Goal: Task Accomplishment & Management: Use online tool/utility

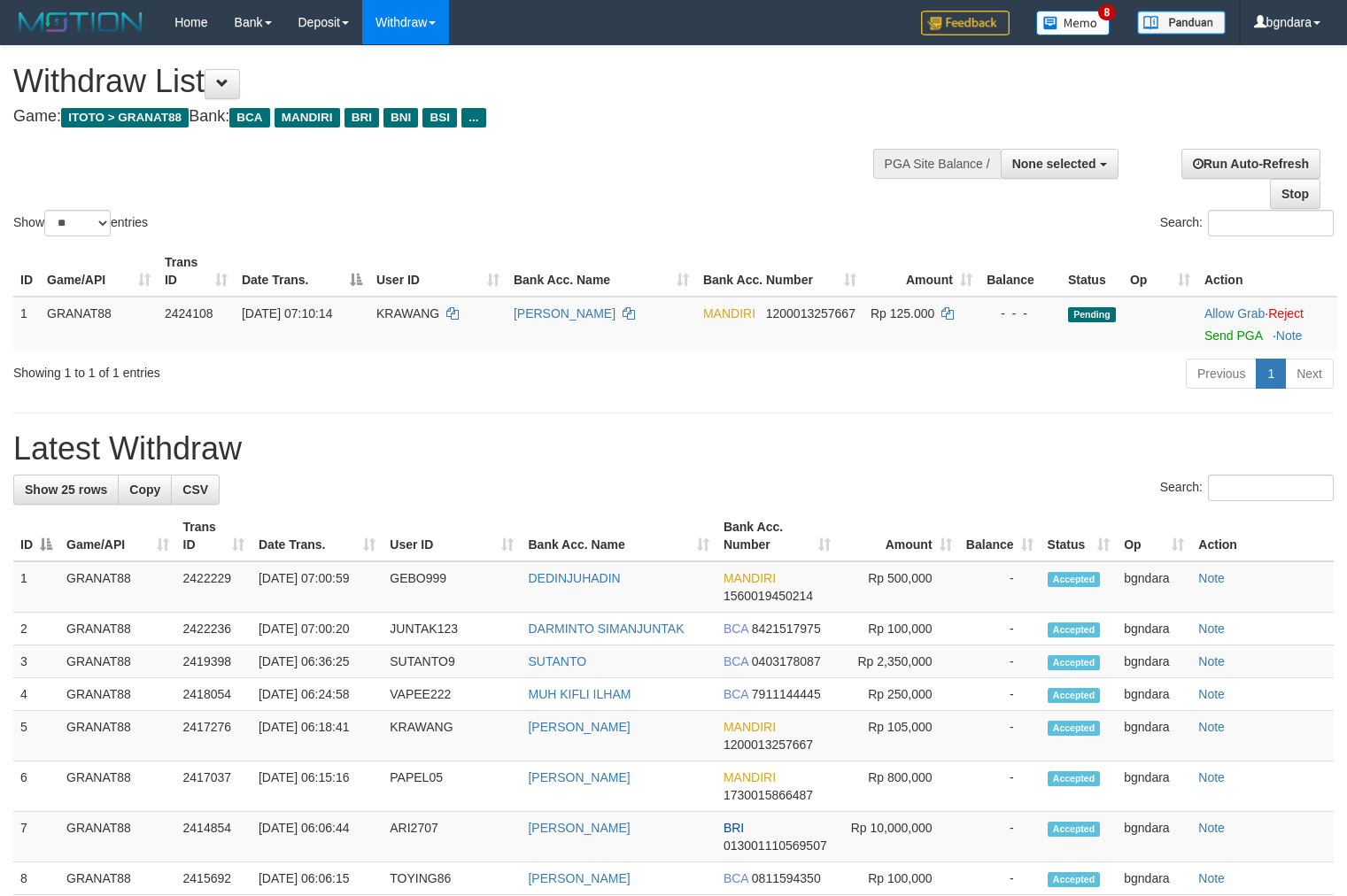
select select
select select "**"
click at [421, 307] on span "KRAWANG" at bounding box center [407, 313] width 63 height 14
drag, startPoint x: 421, startPoint y: 306, endPoint x: 411, endPoint y: 306, distance: 10.0
click at [411, 307] on span "KRAWANG" at bounding box center [407, 313] width 63 height 14
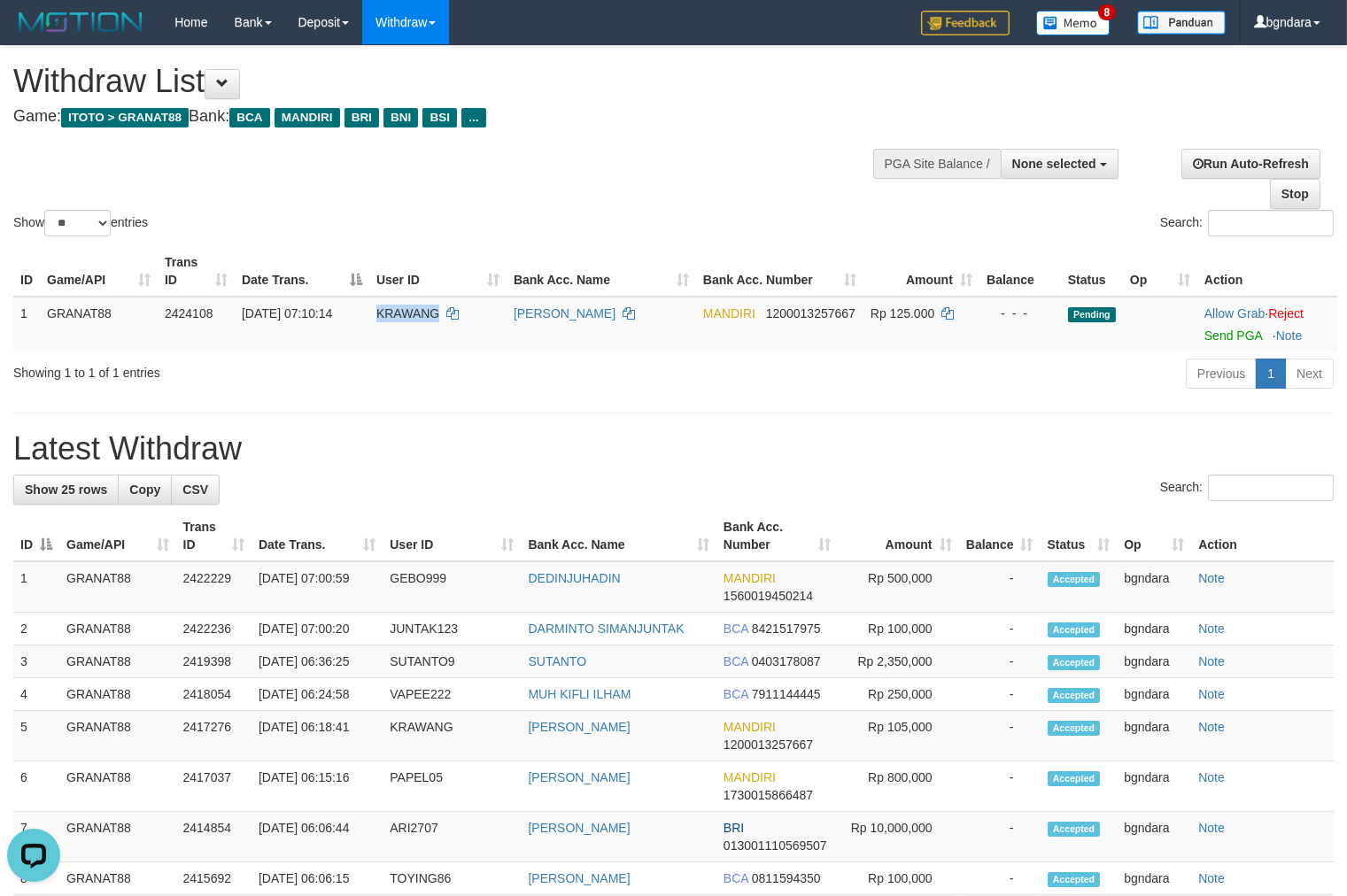
copy span "KRAWANG"
click at [923, 310] on span "Rp 125.000" at bounding box center [902, 313] width 64 height 14
click at [919, 310] on span "Rp 125.000" at bounding box center [902, 313] width 64 height 14
copy span "125.000"
click at [1231, 337] on link "Send PGA" at bounding box center [1233, 335] width 58 height 14
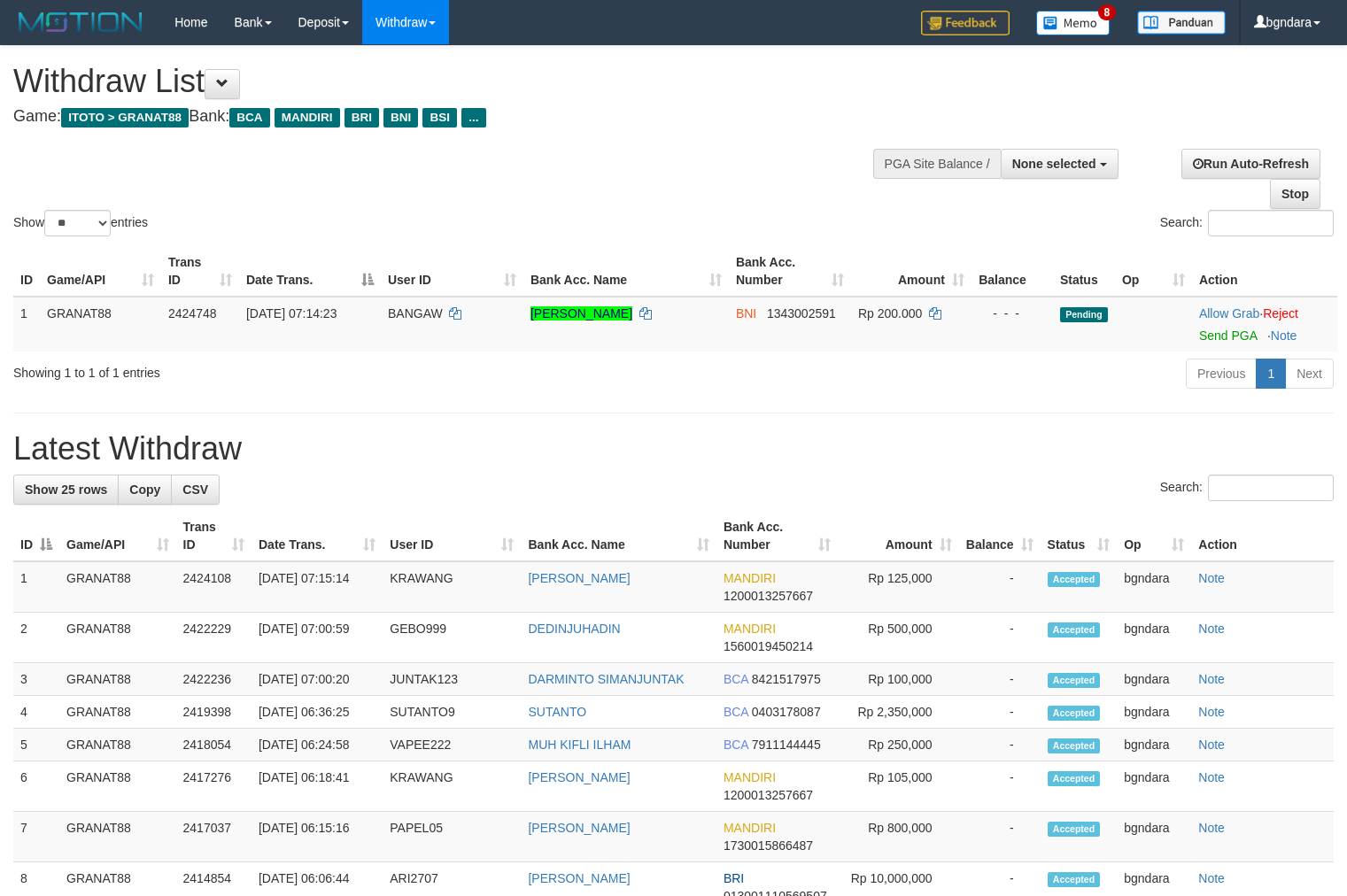
select select
select select "**"
click at [423, 324] on td "BANGAW" at bounding box center [452, 325] width 142 height 55
click at [416, 324] on td "BANGAW" at bounding box center [452, 325] width 142 height 55
copy span "BANGAW"
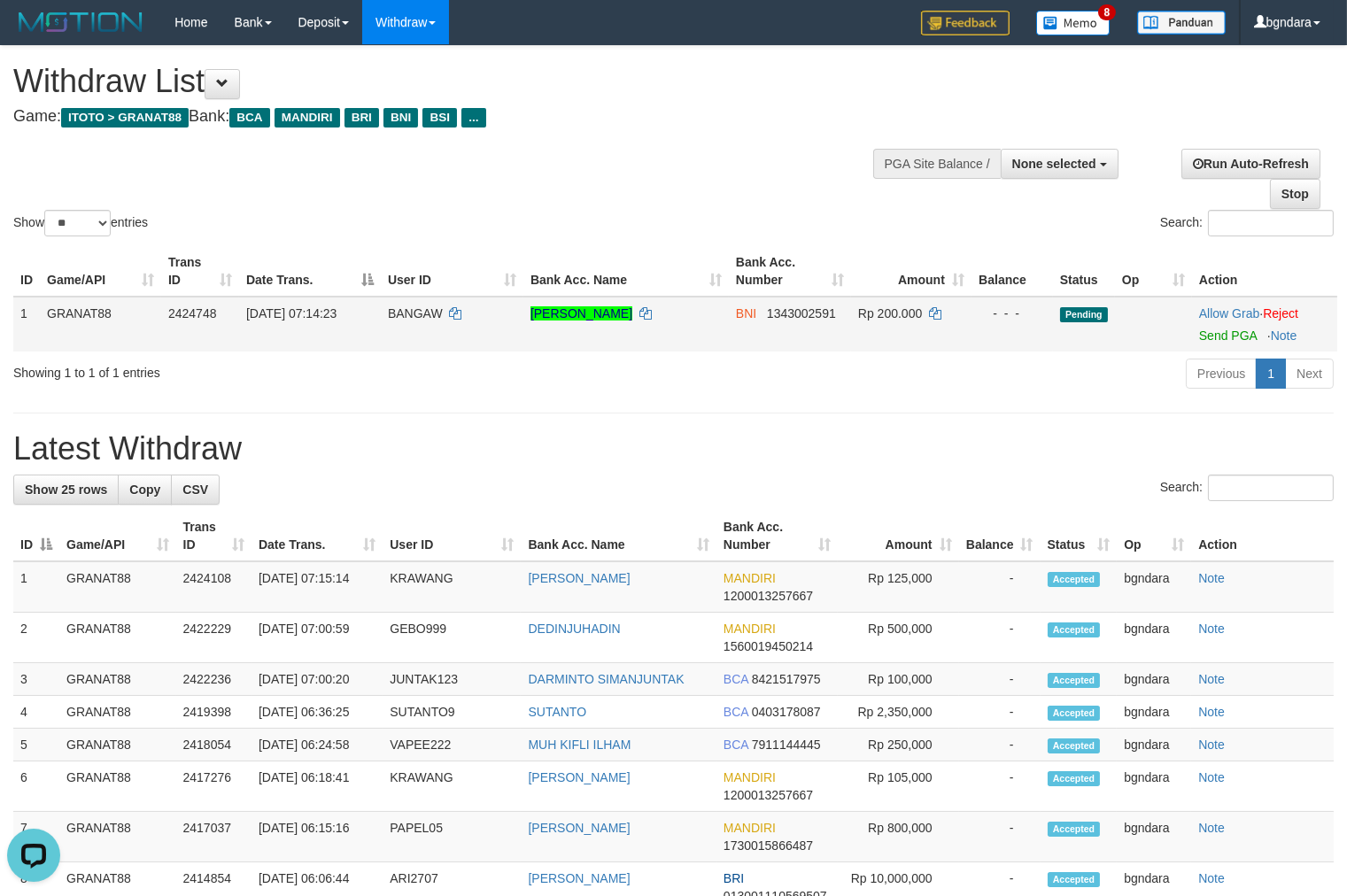
click at [905, 314] on span "Rp 200.000" at bounding box center [889, 313] width 64 height 14
drag, startPoint x: 905, startPoint y: 314, endPoint x: 890, endPoint y: 313, distance: 15.0
click at [890, 313] on span "Rp 200.000" at bounding box center [889, 313] width 64 height 14
copy span "200.000"
drag, startPoint x: 1208, startPoint y: 330, endPoint x: 759, endPoint y: 241, distance: 457.7
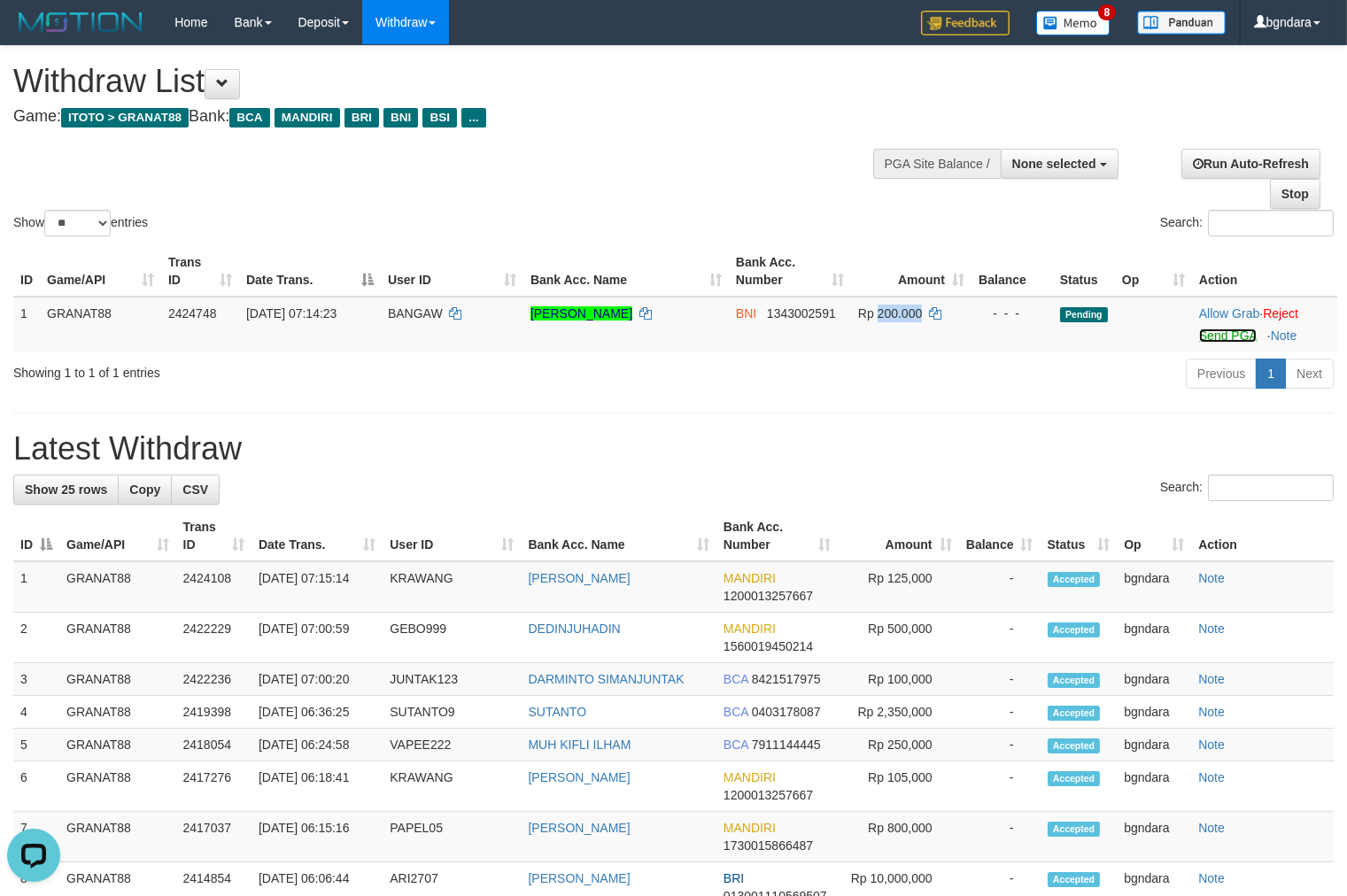
click at [1208, 330] on link "Send PGA" at bounding box center [1227, 335] width 58 height 14
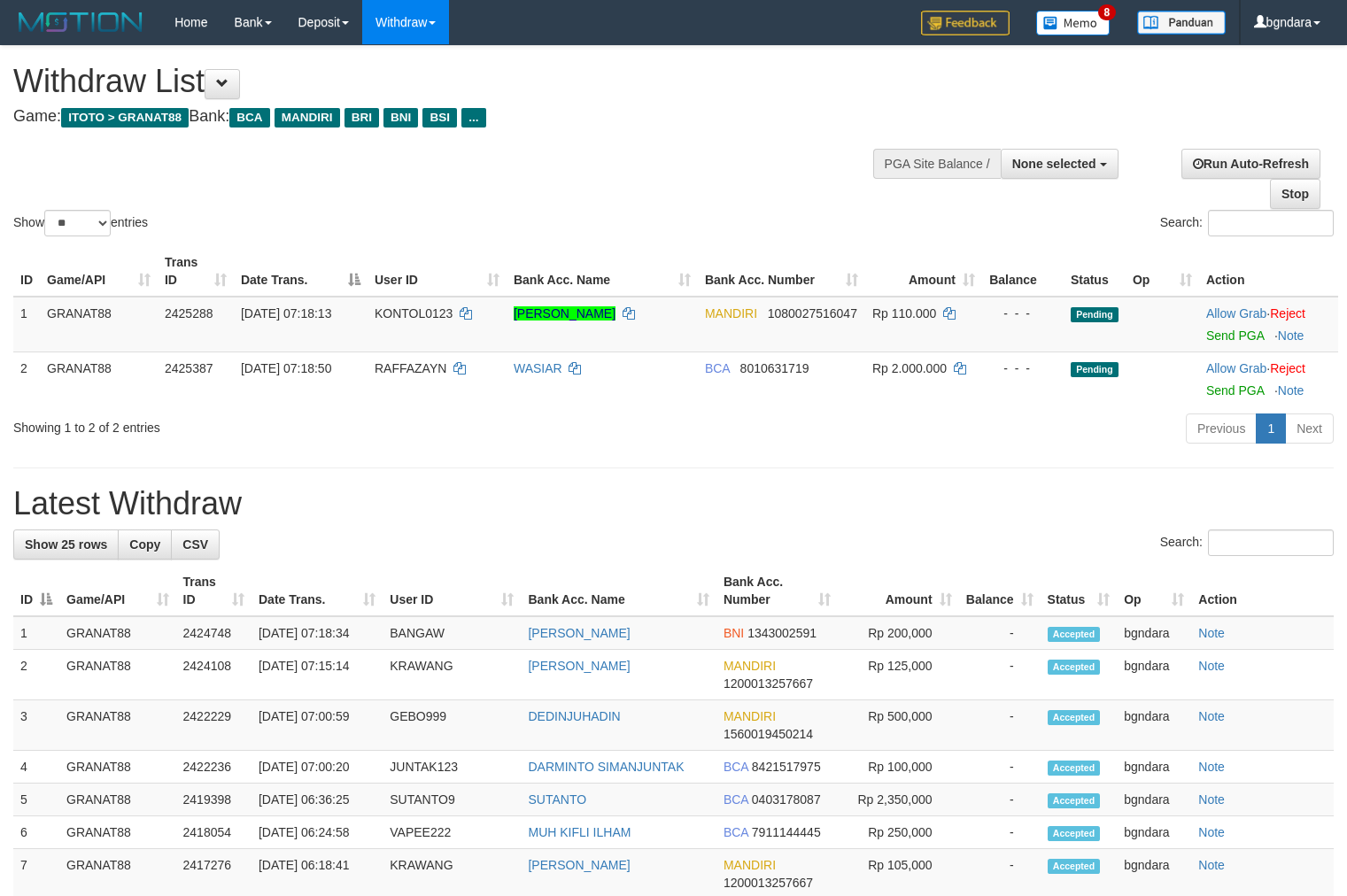
select select
select select "**"
click at [413, 310] on span "KONTOL0123" at bounding box center [414, 313] width 78 height 14
drag, startPoint x: 413, startPoint y: 310, endPoint x: 400, endPoint y: 311, distance: 13.0
click at [400, 311] on span "KONTOL0123" at bounding box center [414, 313] width 78 height 14
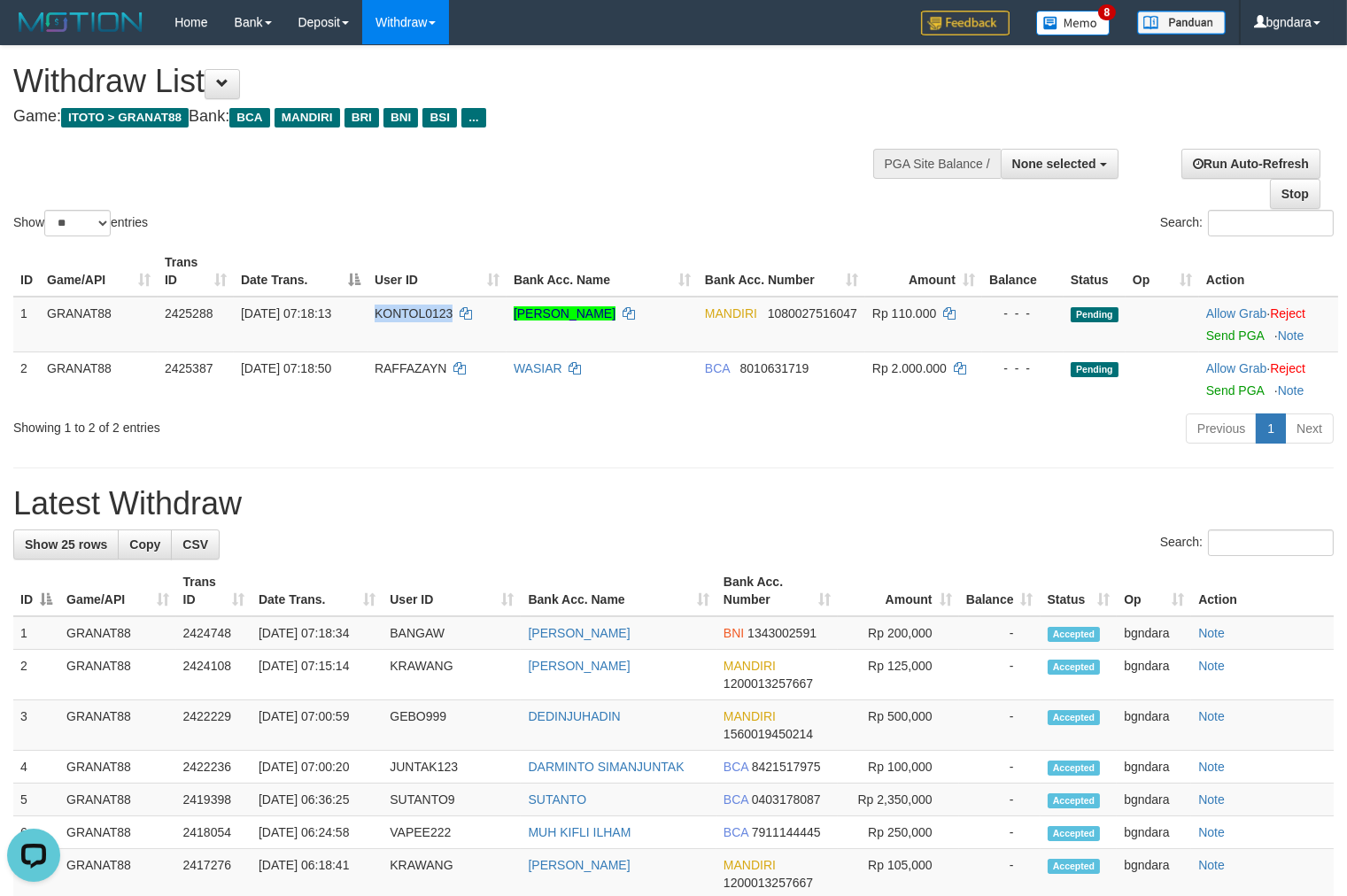
copy span "KONTOL0123"
click at [926, 311] on span "Rp 110.000" at bounding box center [904, 313] width 64 height 14
click at [917, 311] on span "Rp 110.000" at bounding box center [904, 313] width 64 height 14
copy span "110.000"
click at [1218, 331] on link "Send PGA" at bounding box center [1235, 335] width 58 height 14
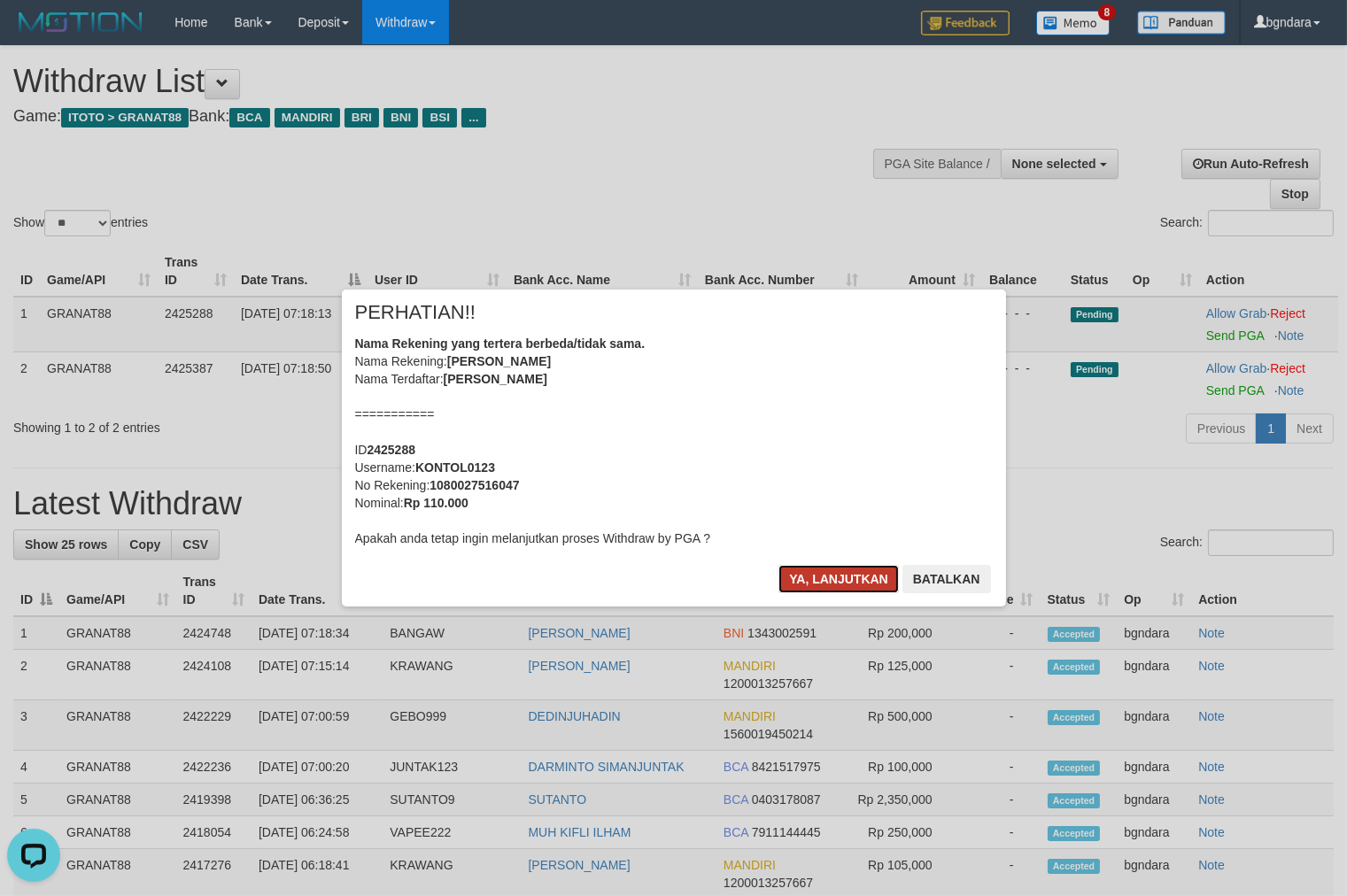
click at [793, 585] on button "Ya, lanjutkan" at bounding box center [838, 579] width 121 height 28
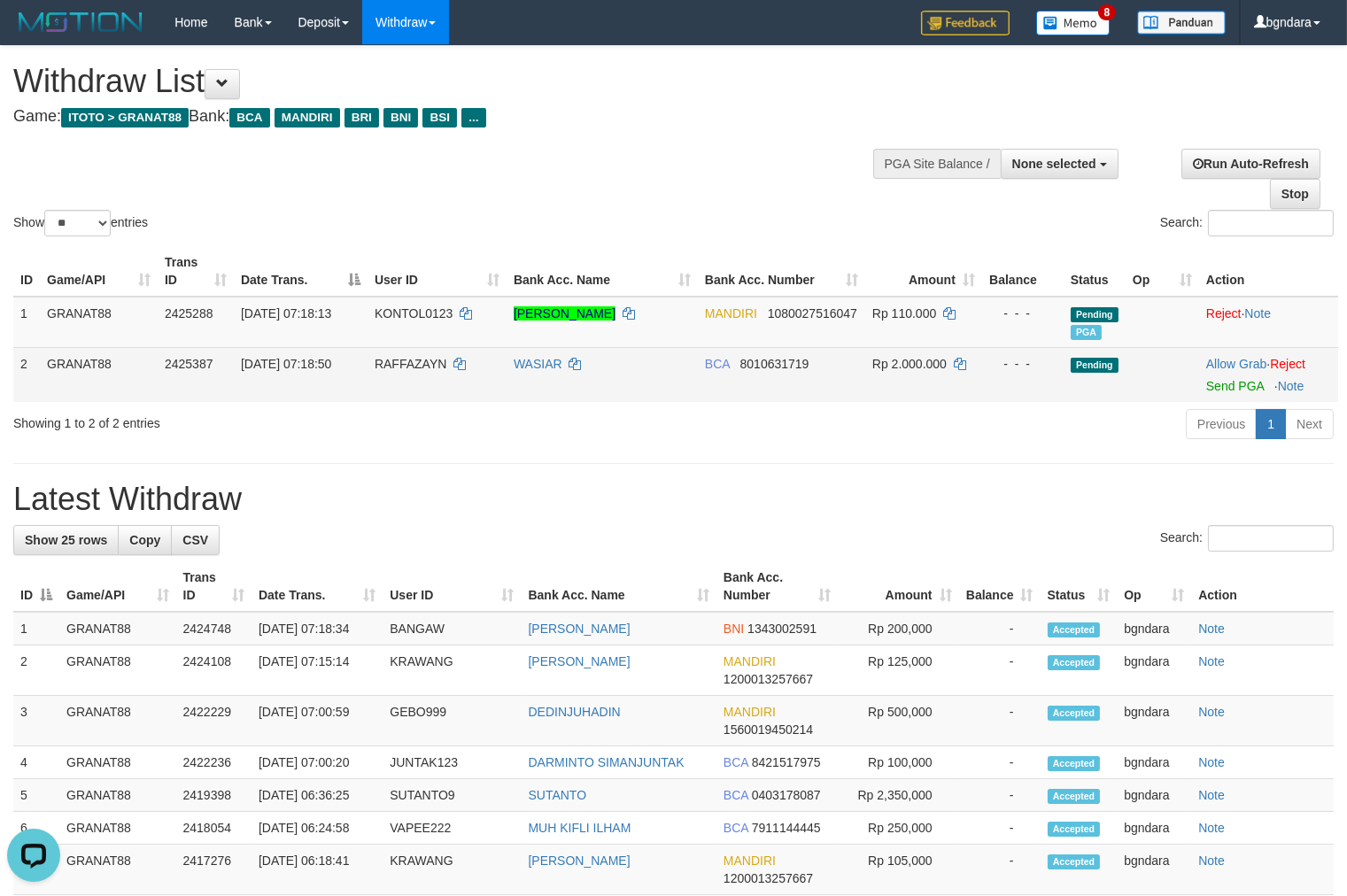
click at [431, 361] on span "RAFFAZAYN" at bounding box center [411, 364] width 72 height 14
drag, startPoint x: 431, startPoint y: 361, endPoint x: 421, endPoint y: 360, distance: 10.0
click at [421, 360] on span "RAFFAZAYN" at bounding box center [411, 364] width 72 height 14
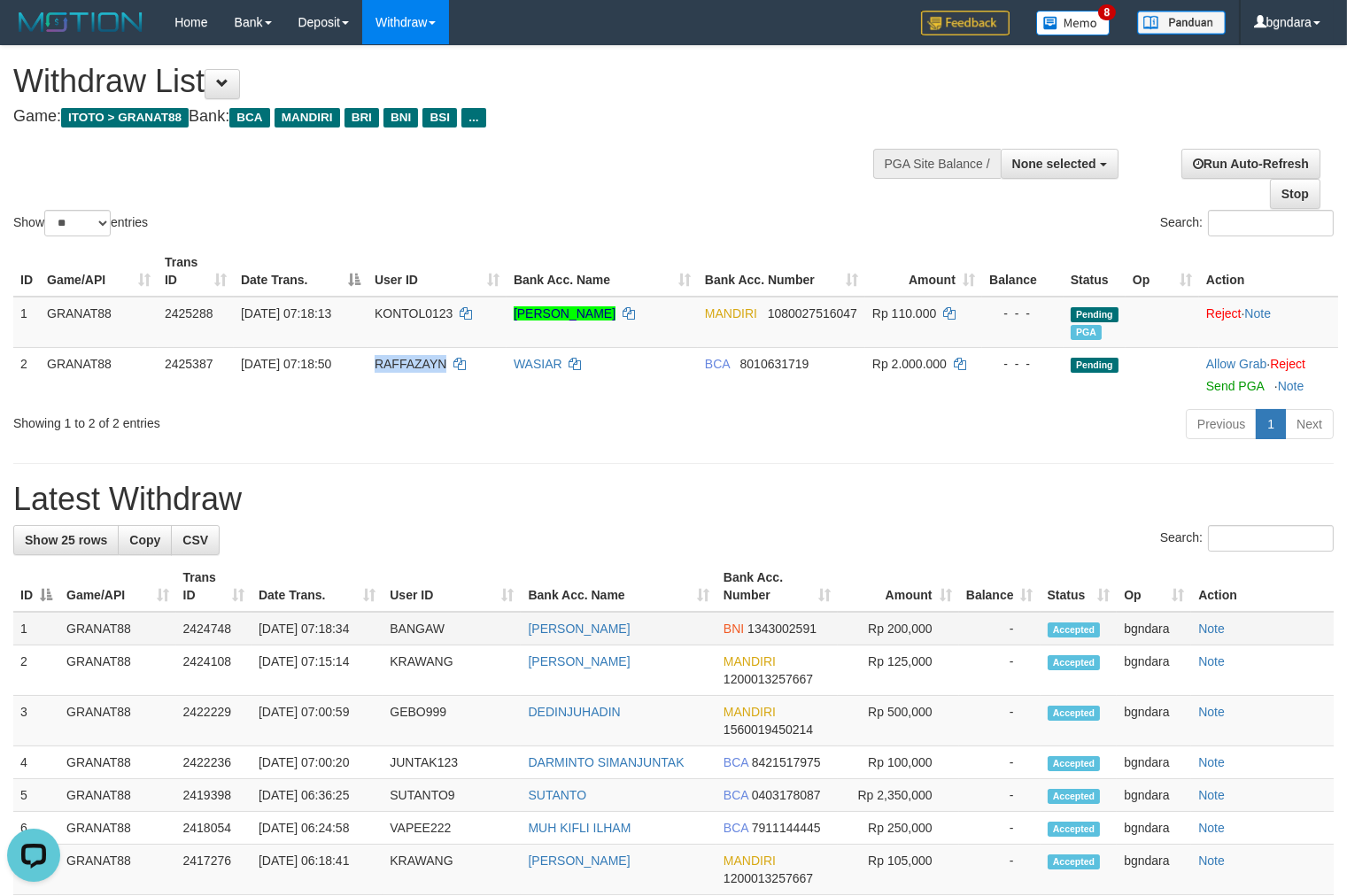
copy span "RAFFAZAYN"
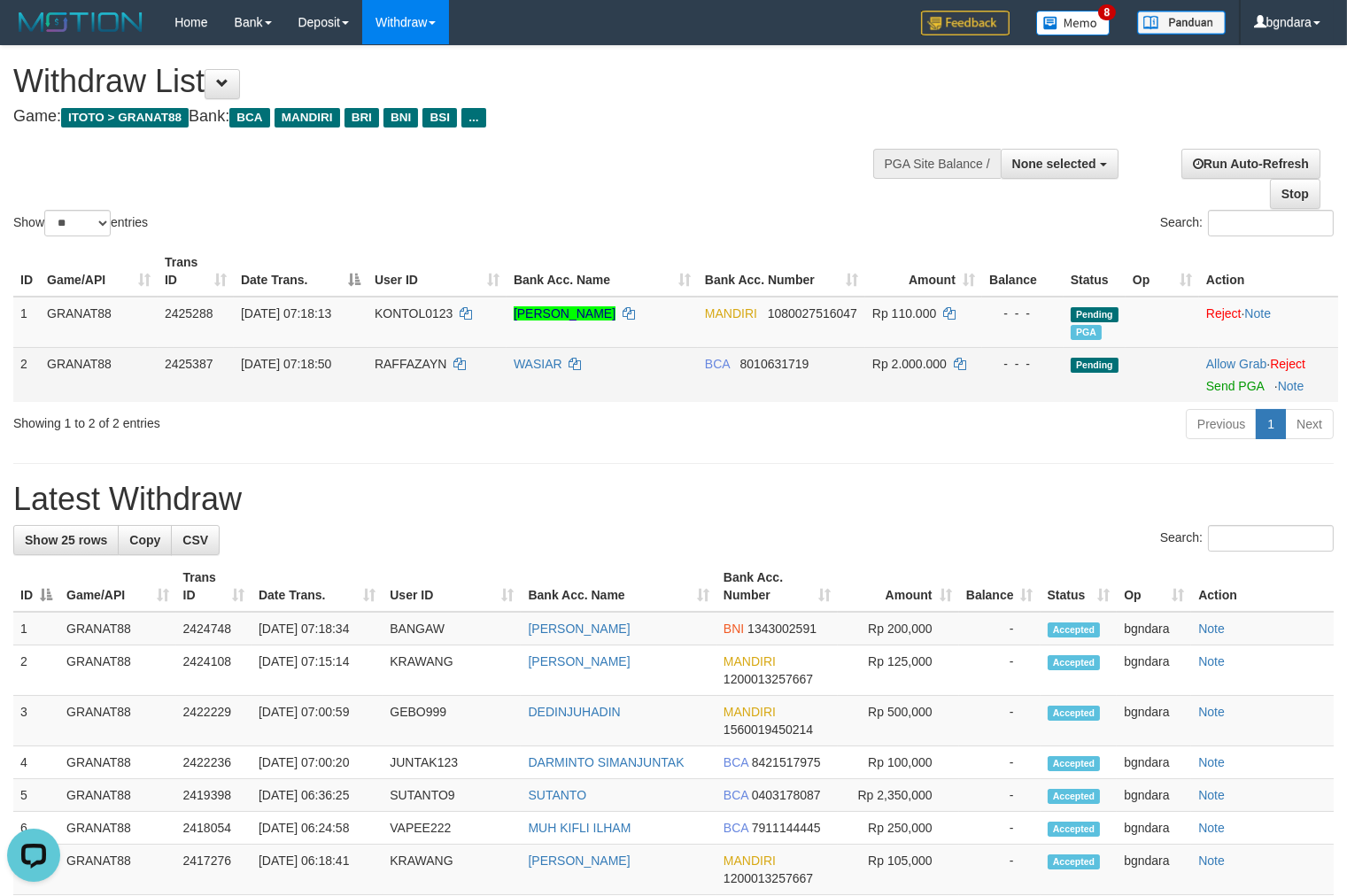
click at [940, 362] on span "Rp 2.000.000" at bounding box center [909, 364] width 74 height 14
click at [932, 362] on span "Rp 2.000.000" at bounding box center [909, 364] width 74 height 14
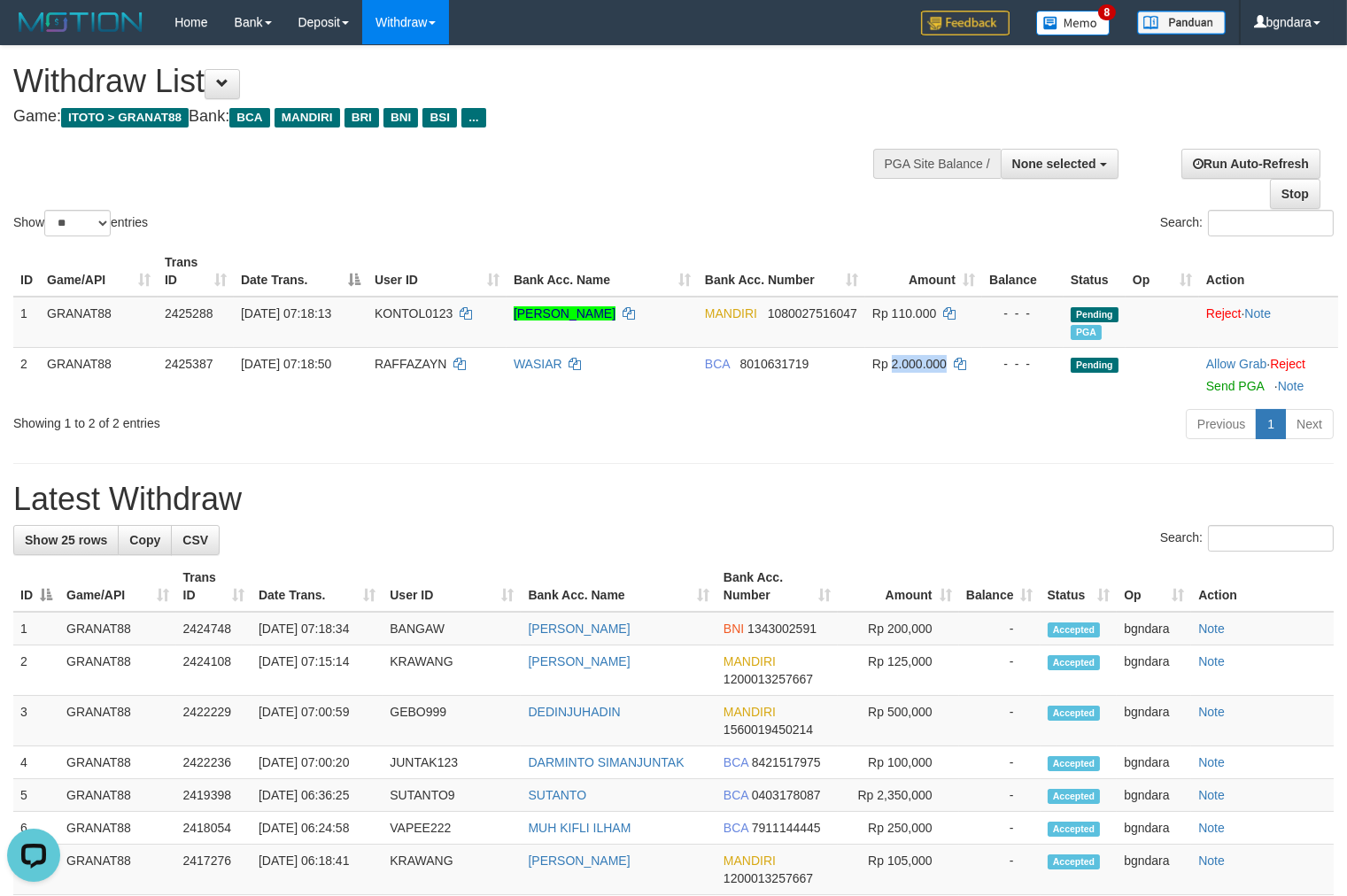
copy span "2.000.000"
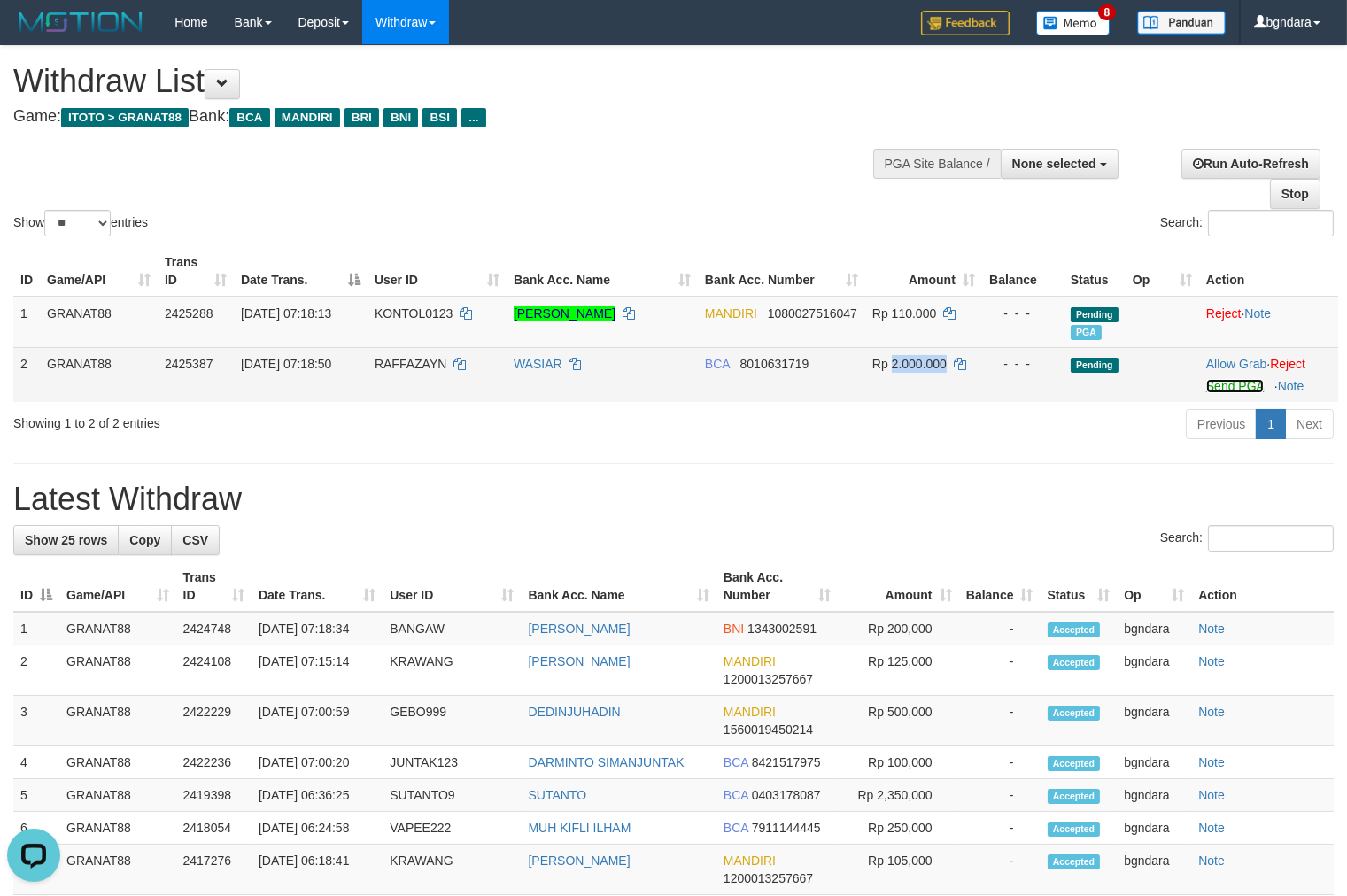
click at [1225, 388] on link "Send PGA" at bounding box center [1235, 385] width 58 height 14
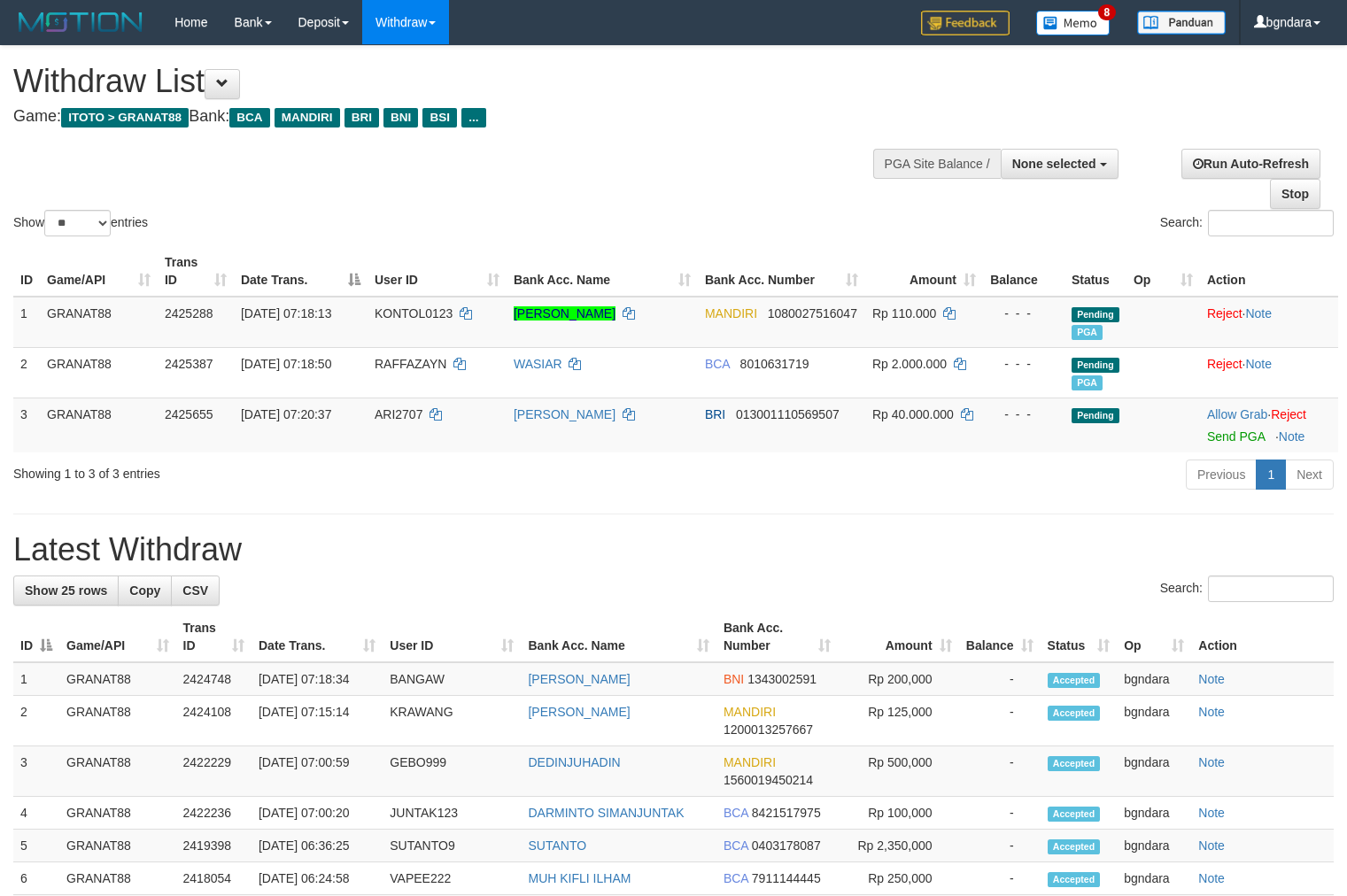
select select
select select "**"
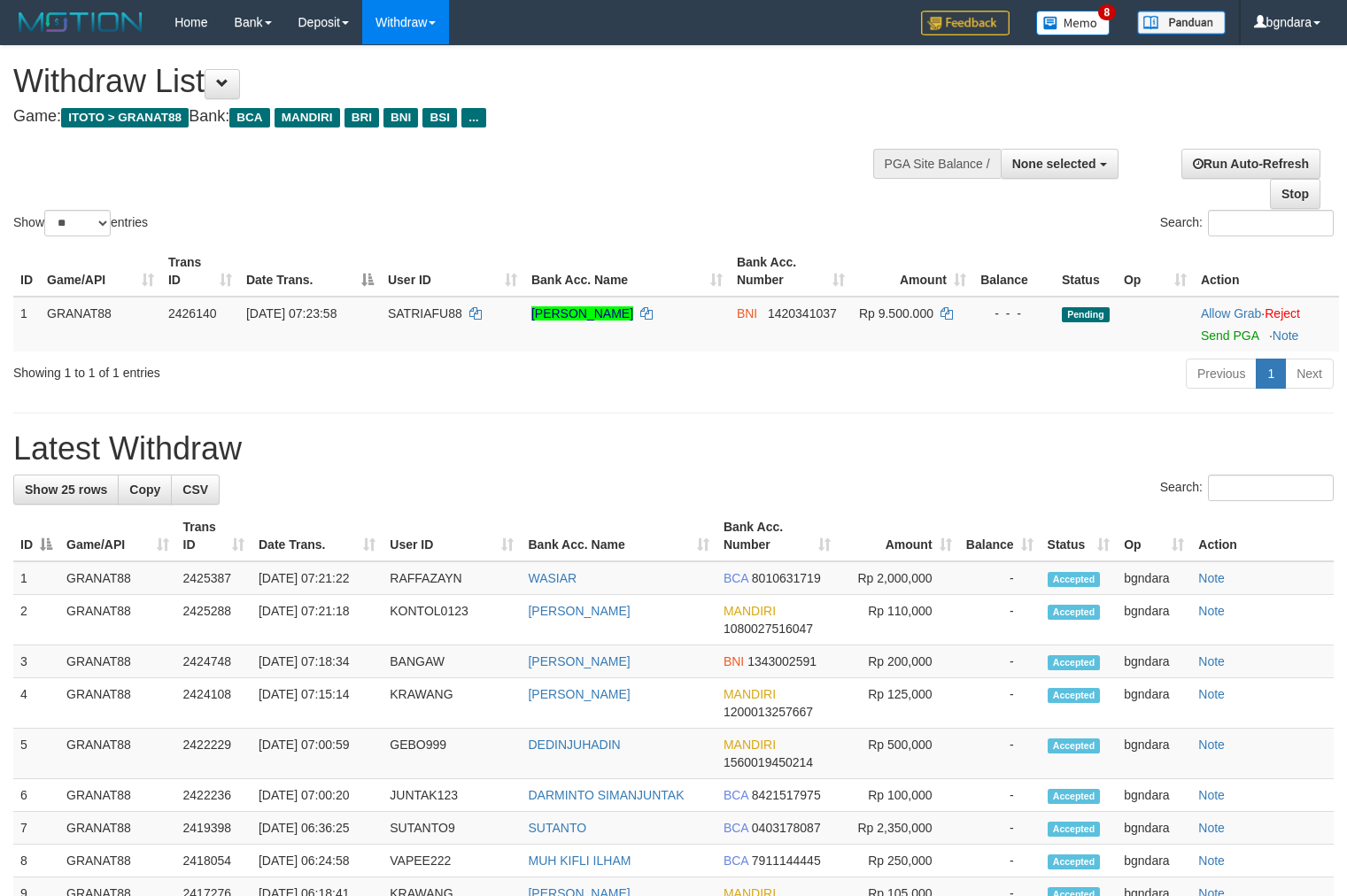
select select
select select "**"
click at [432, 310] on span "SATRIAFU88" at bounding box center [425, 313] width 74 height 14
drag, startPoint x: 429, startPoint y: 310, endPoint x: 413, endPoint y: 312, distance: 16.1
click at [413, 312] on span "SATRIAFU88" at bounding box center [425, 313] width 74 height 14
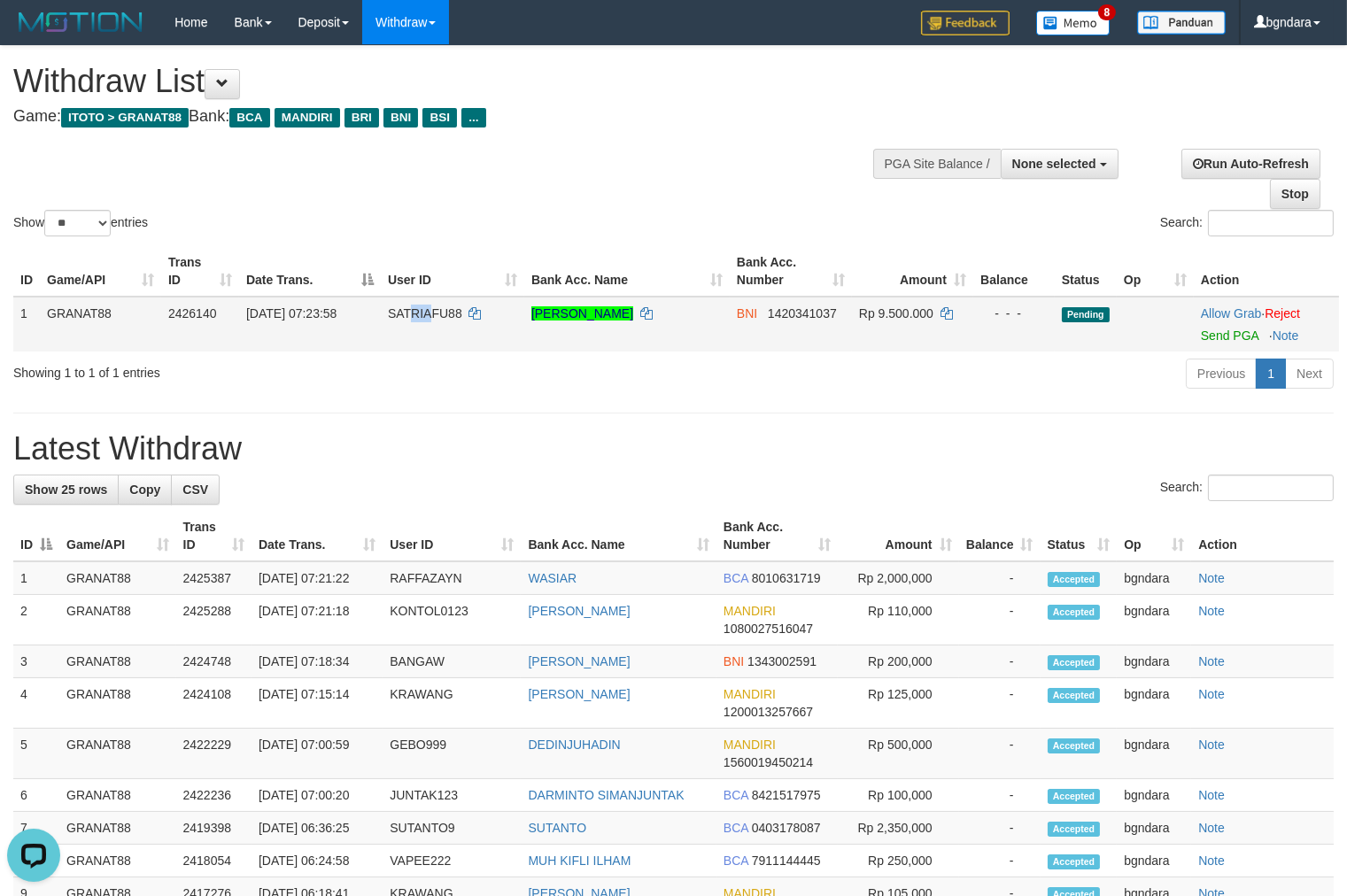
click at [430, 312] on span "SATRIAFU88" at bounding box center [425, 313] width 74 height 14
click at [425, 310] on span "SATRIAFU88" at bounding box center [425, 313] width 74 height 14
click at [423, 310] on span "SATRIAFU88" at bounding box center [425, 313] width 74 height 14
click at [410, 316] on span "SATRIAFU88" at bounding box center [425, 313] width 74 height 14
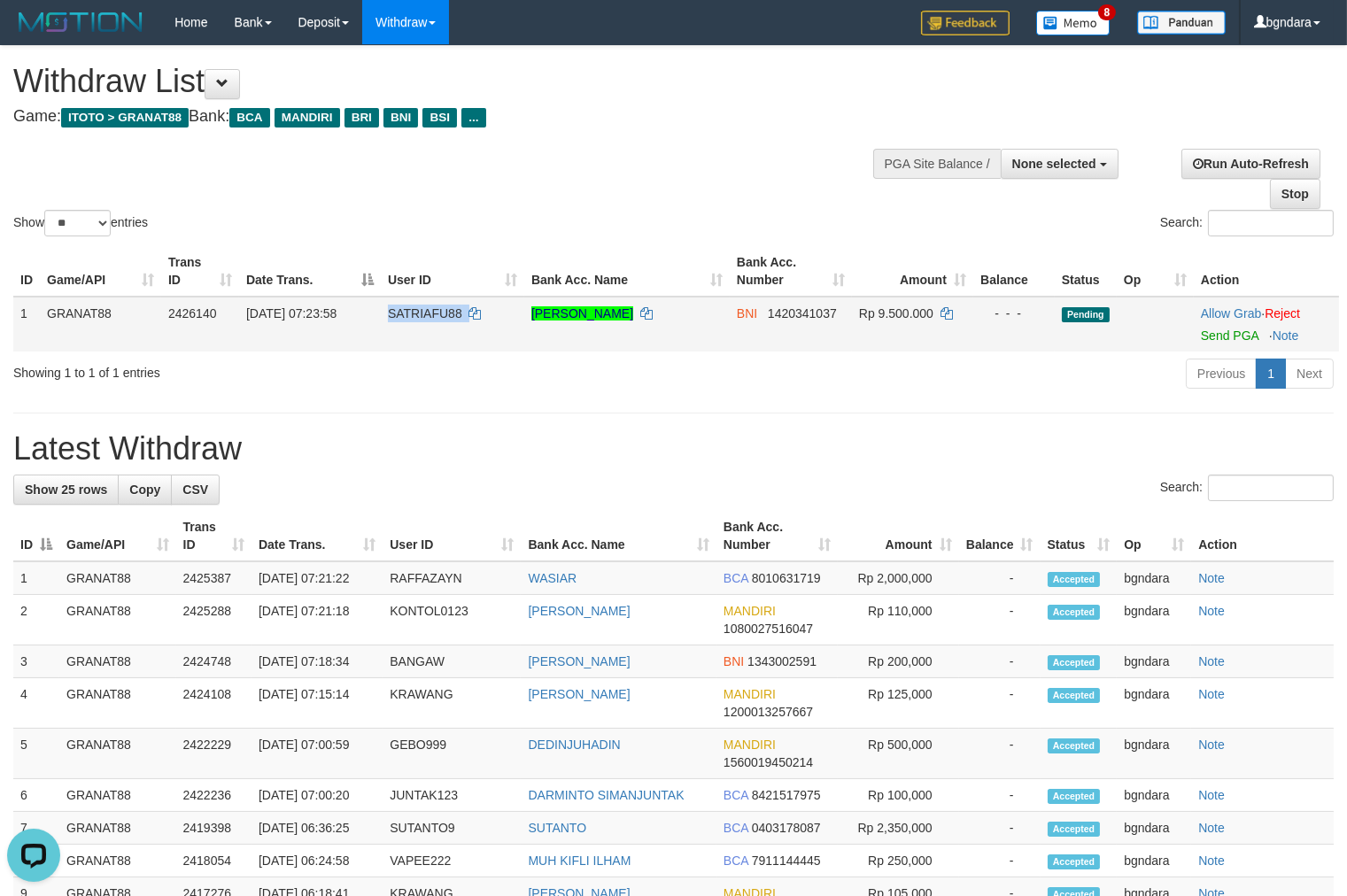
click at [428, 314] on span "SATRIAFU88" at bounding box center [425, 313] width 74 height 14
drag, startPoint x: 428, startPoint y: 314, endPoint x: 419, endPoint y: 315, distance: 9.1
click at [419, 315] on span "SATRIAFU88" at bounding box center [425, 313] width 74 height 14
click at [917, 310] on span "Rp 9.500.000" at bounding box center [896, 313] width 74 height 14
drag, startPoint x: 917, startPoint y: 310, endPoint x: 904, endPoint y: 311, distance: 13.0
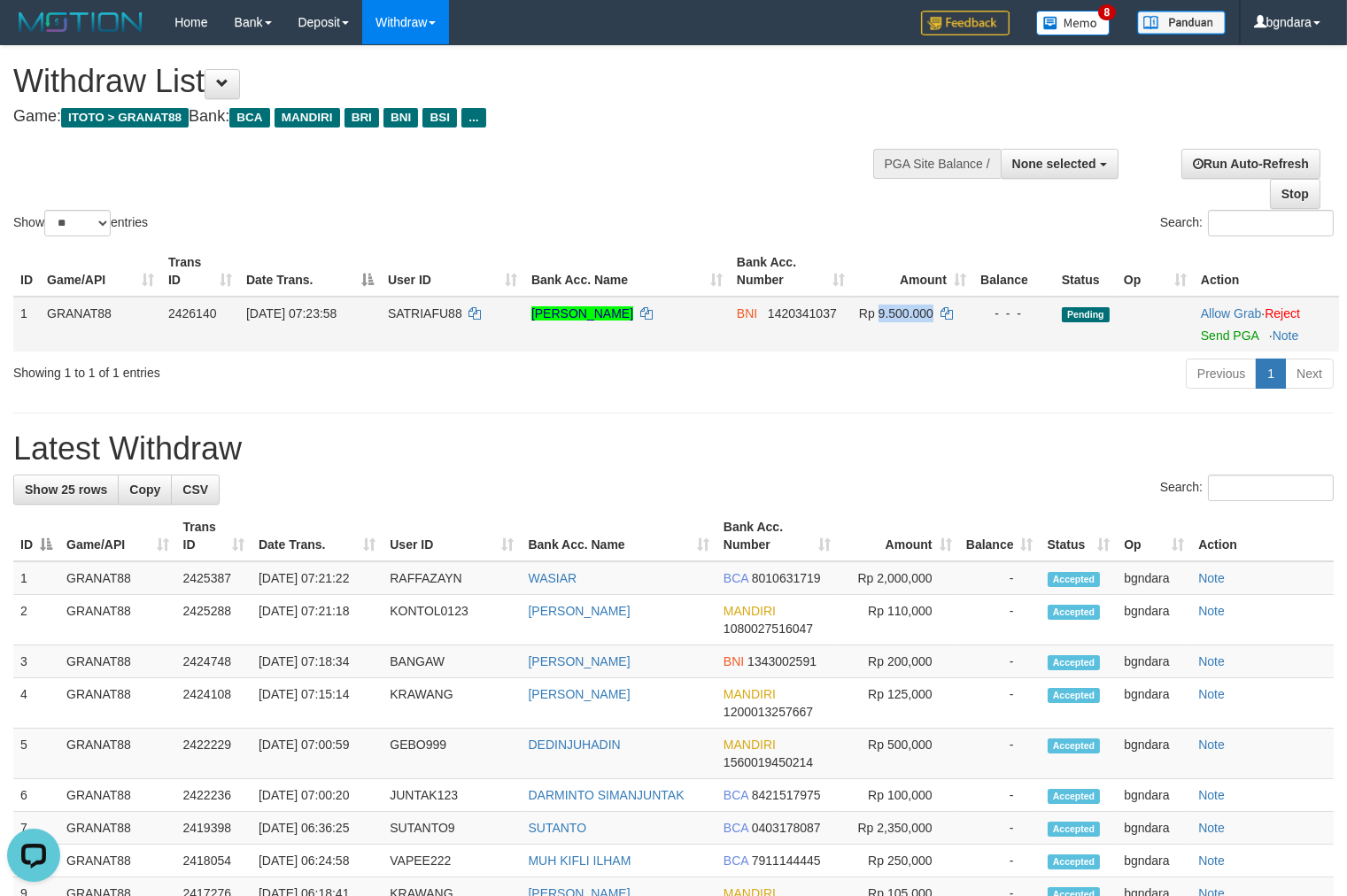
click at [904, 311] on span "Rp 9.500.000" at bounding box center [896, 313] width 74 height 14
copy span "9.500.000"
drag, startPoint x: 1225, startPoint y: 333, endPoint x: 767, endPoint y: 229, distance: 469.7
click at [1225, 333] on link "Send PGA" at bounding box center [1229, 335] width 58 height 14
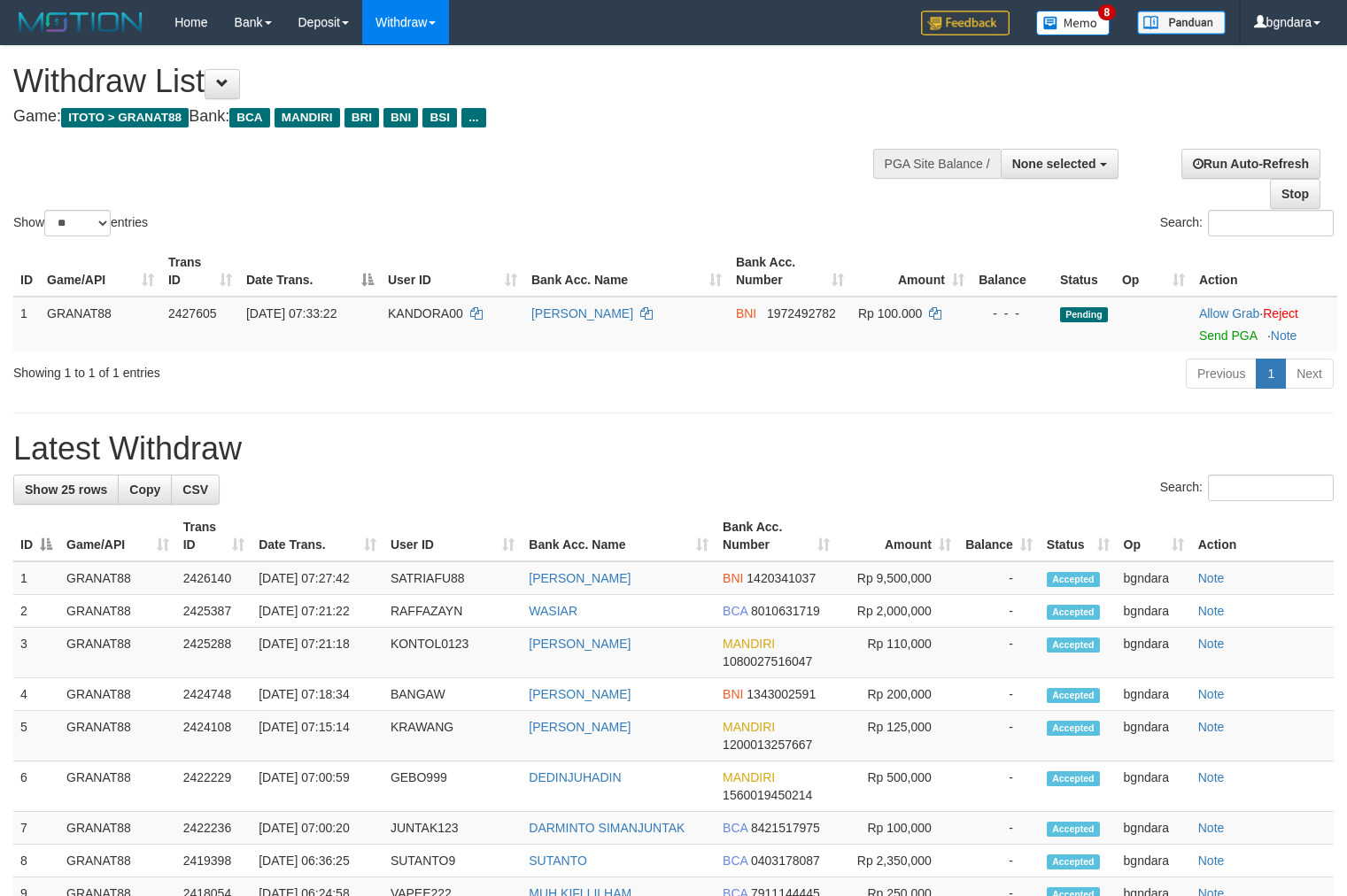
select select
select select "**"
click at [423, 301] on td "KANDORA00" at bounding box center [452, 325] width 143 height 55
click at [422, 311] on span "KANDORA00" at bounding box center [425, 313] width 75 height 14
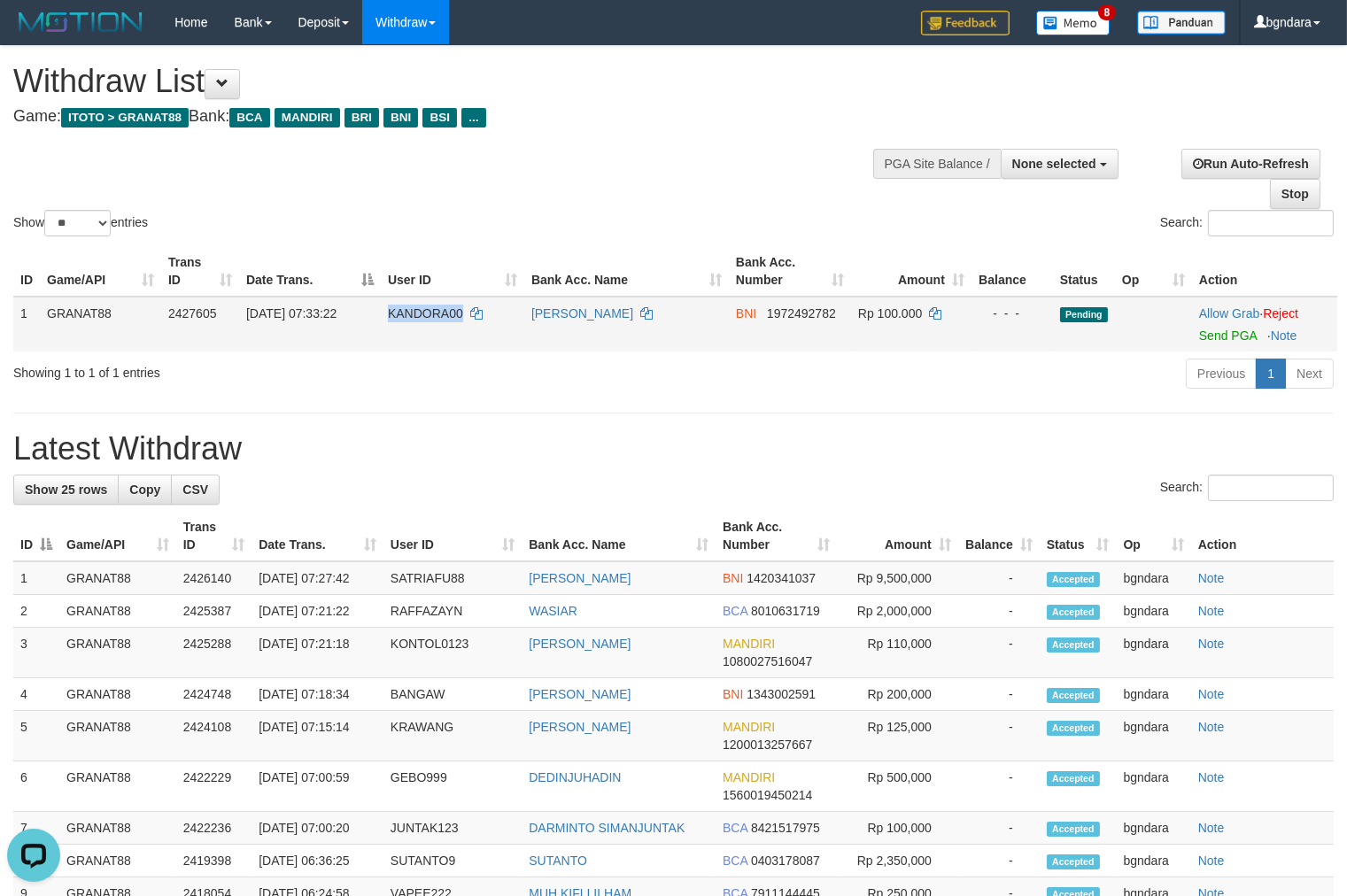
click at [415, 311] on span "KANDORA00" at bounding box center [425, 313] width 75 height 14
copy span "KANDORA00"
click at [906, 314] on span "Rp 100.000" at bounding box center [889, 313] width 64 height 14
drag, startPoint x: 906, startPoint y: 314, endPoint x: 892, endPoint y: 315, distance: 14.0
click at [892, 315] on span "Rp 100.000" at bounding box center [889, 313] width 64 height 14
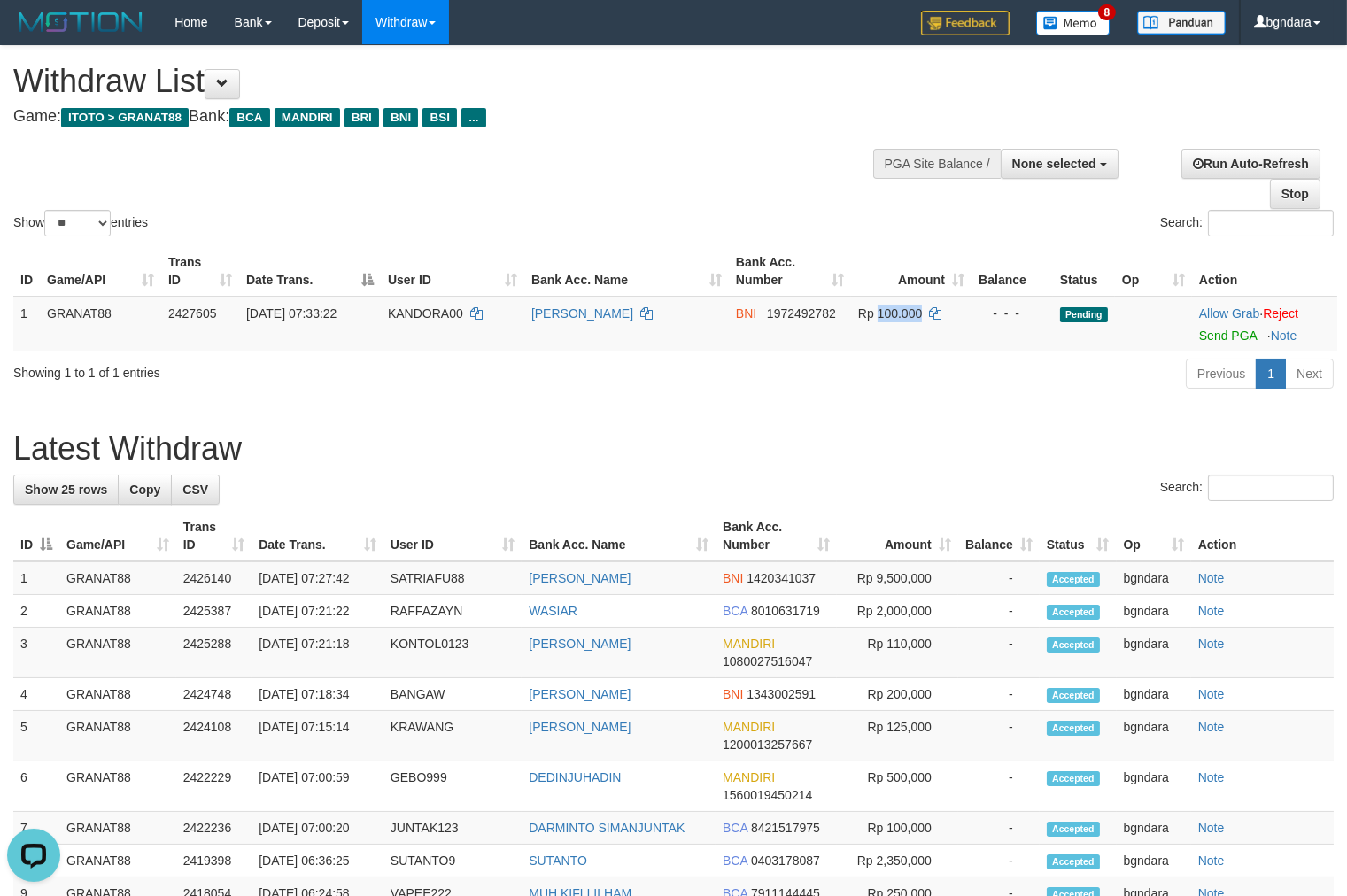
copy span "100.000"
click at [1227, 330] on link "Send PGA" at bounding box center [1227, 335] width 58 height 14
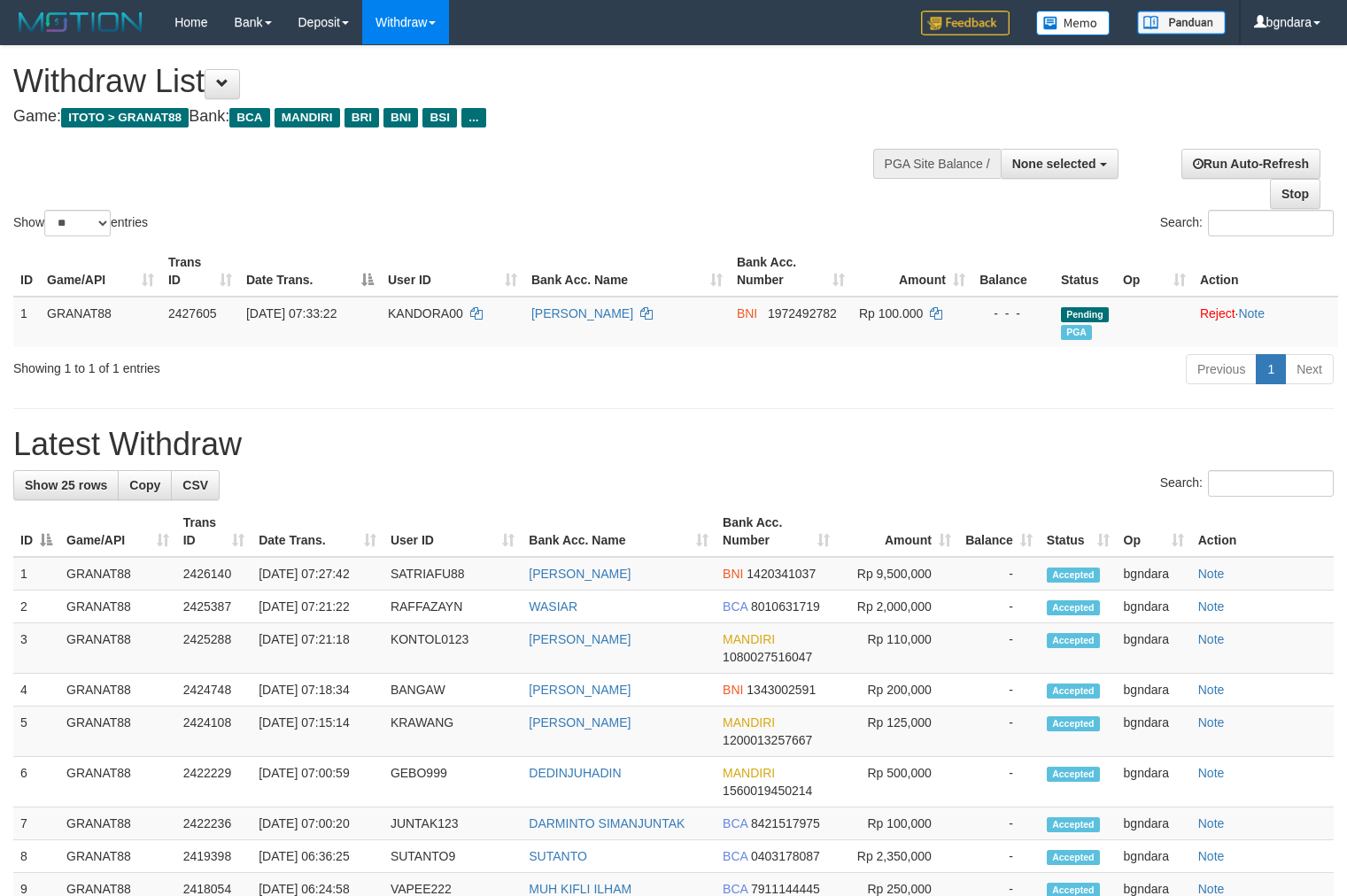
select select
select select "**"
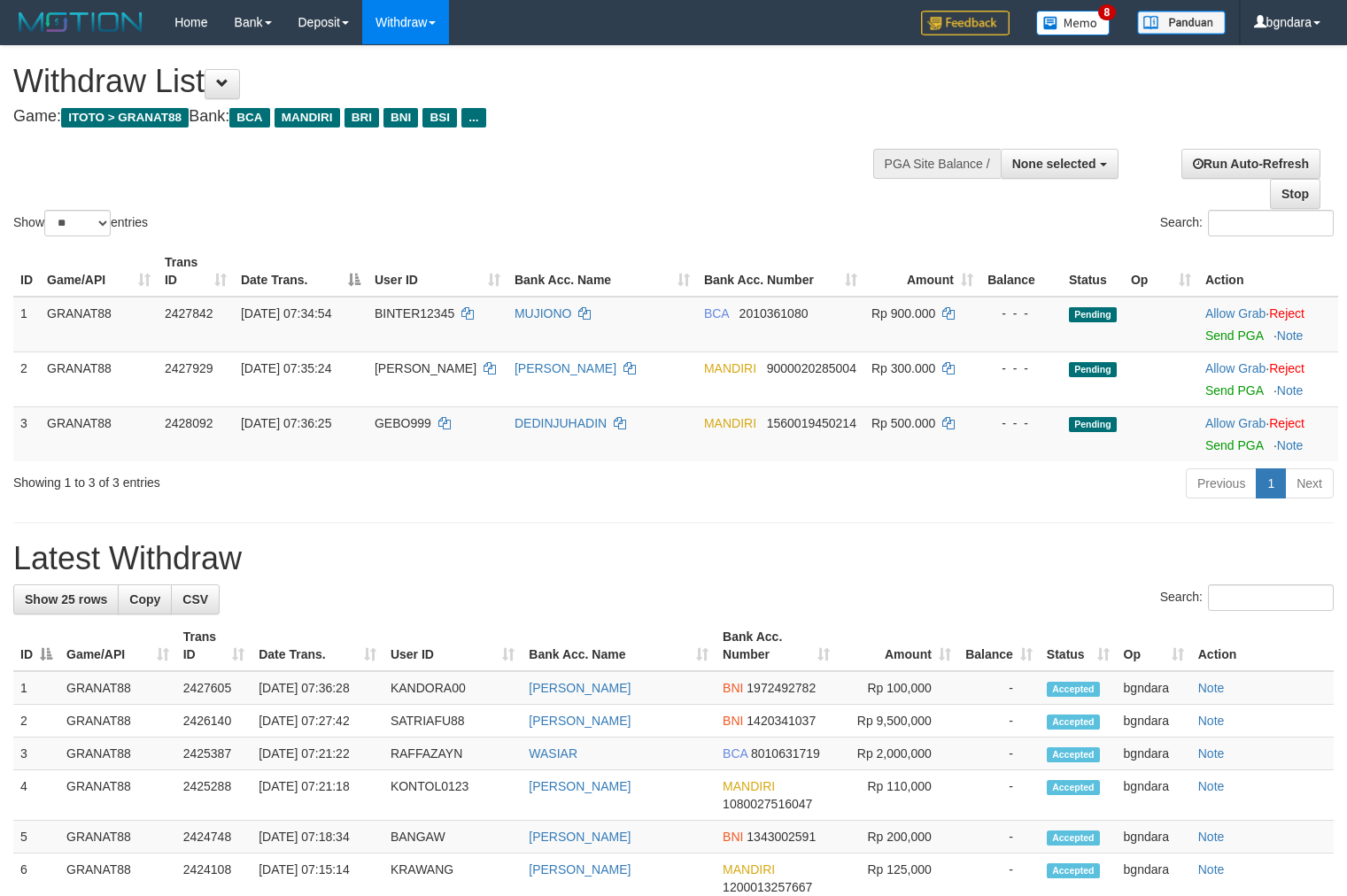
select select
select select "**"
click at [409, 315] on span "BINTER12345" at bounding box center [415, 313] width 80 height 14
click at [410, 312] on span "BINTER12345" at bounding box center [415, 313] width 80 height 14
copy span "BINTER12345"
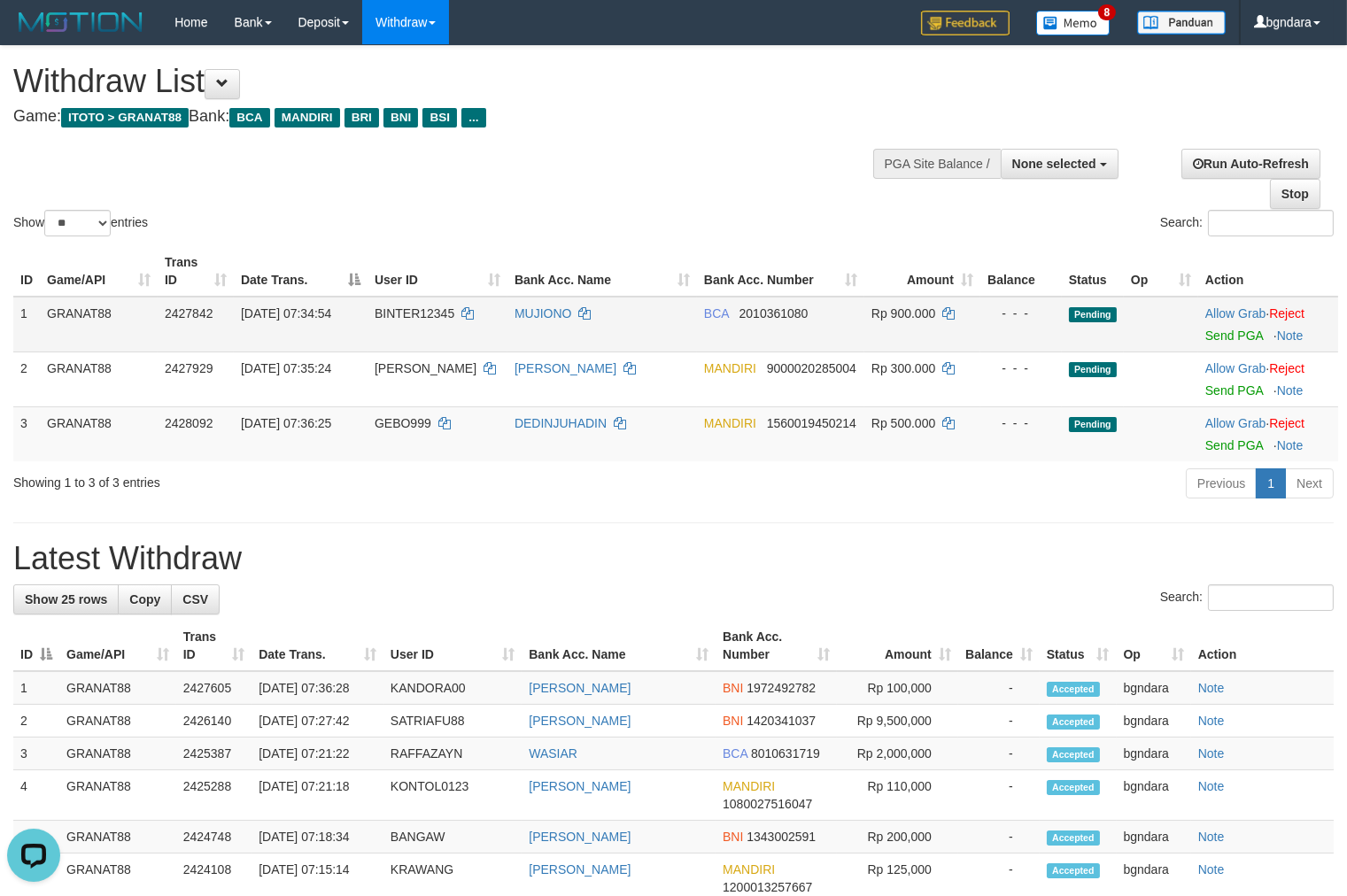
click at [909, 314] on span "Rp 900.000" at bounding box center [903, 313] width 64 height 14
drag, startPoint x: 909, startPoint y: 314, endPoint x: 1048, endPoint y: 441, distance: 188.3
click at [908, 313] on span "Rp 900.000" at bounding box center [903, 313] width 64 height 14
copy span "900.000"
click at [1244, 331] on link "Send PGA" at bounding box center [1234, 335] width 58 height 14
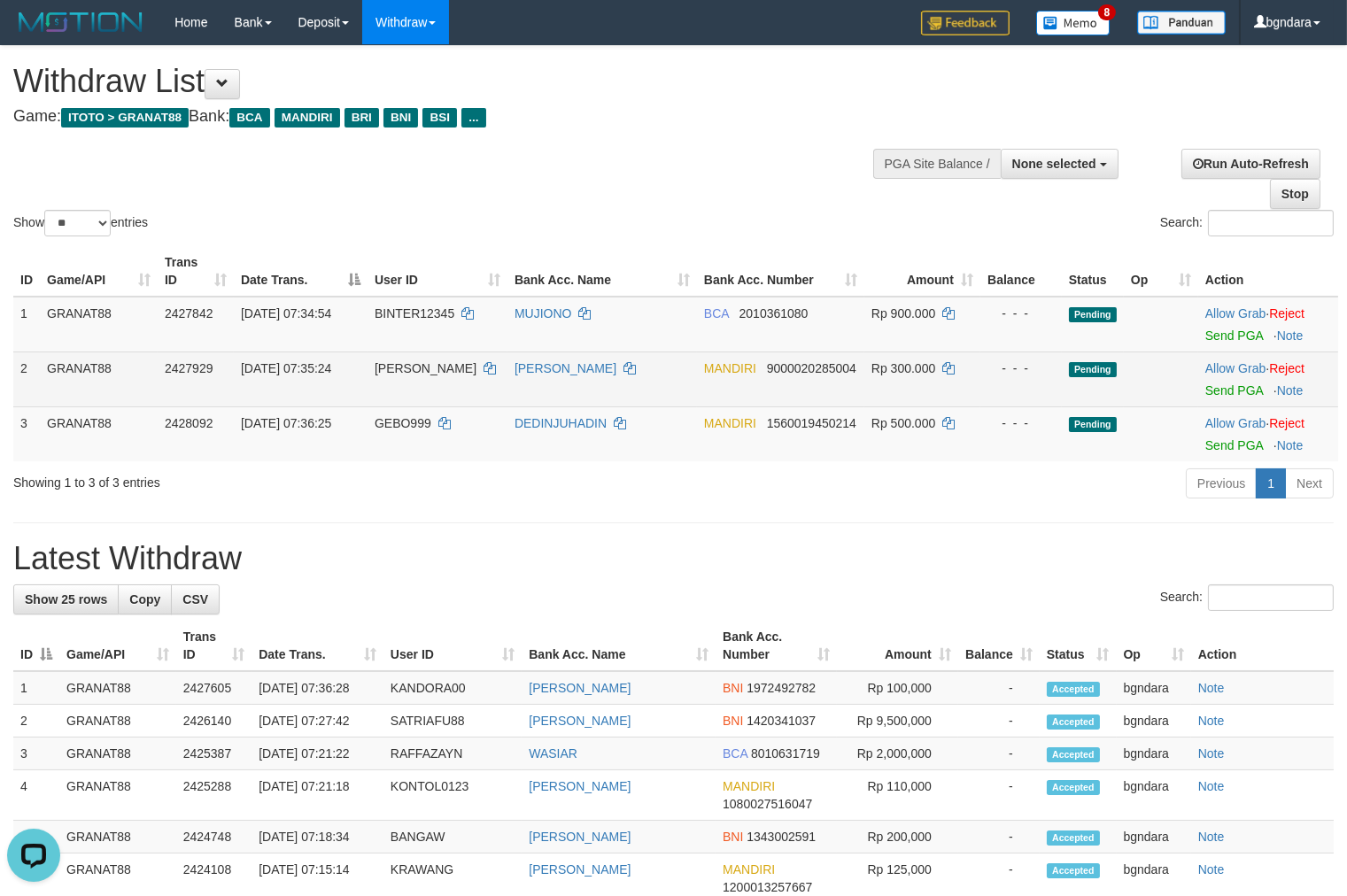
click at [405, 369] on span "[PERSON_NAME]" at bounding box center [425, 368] width 102 height 14
click at [397, 369] on span "[PERSON_NAME]" at bounding box center [425, 368] width 102 height 14
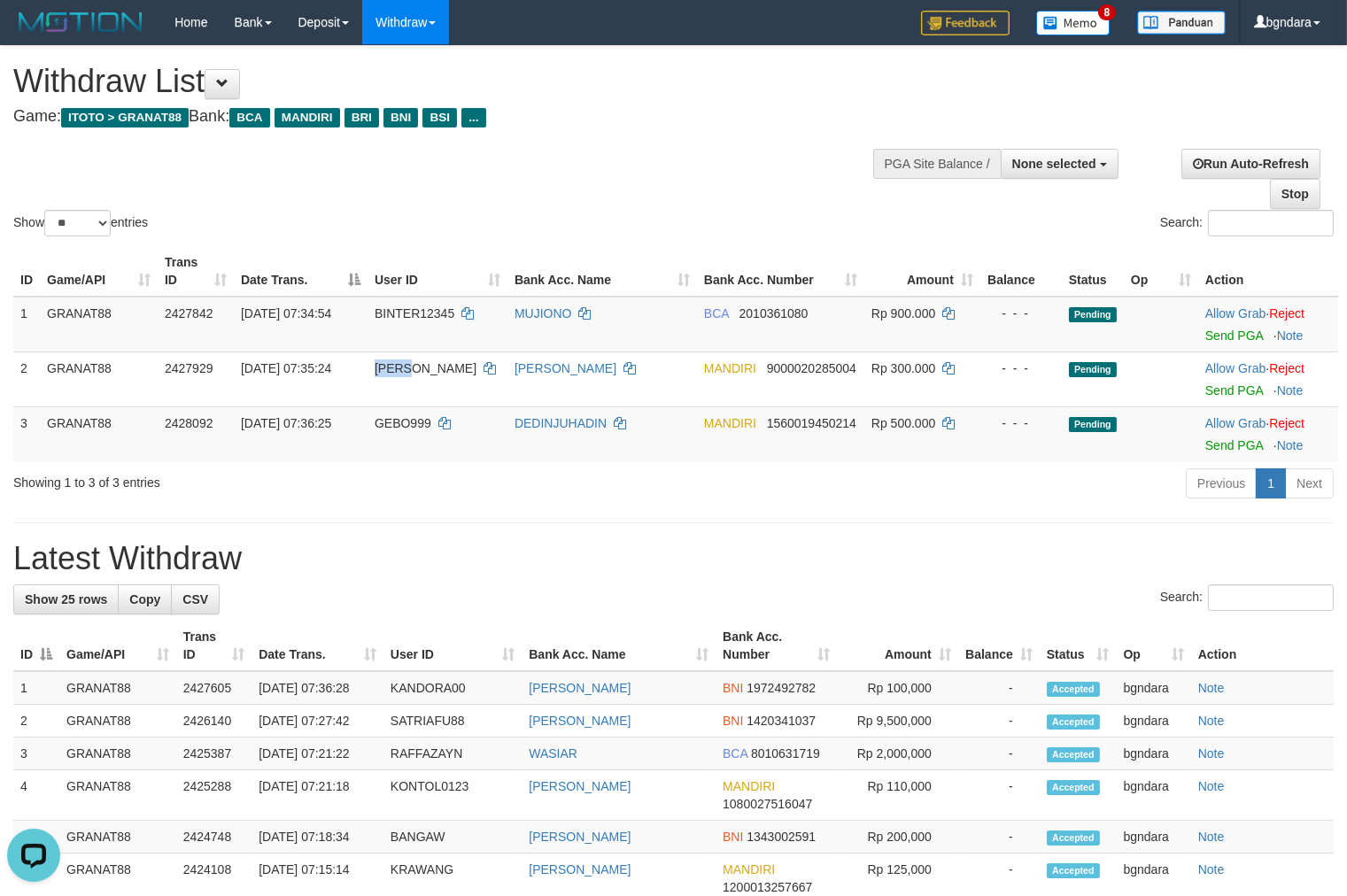
copy span "[PERSON_NAME]"
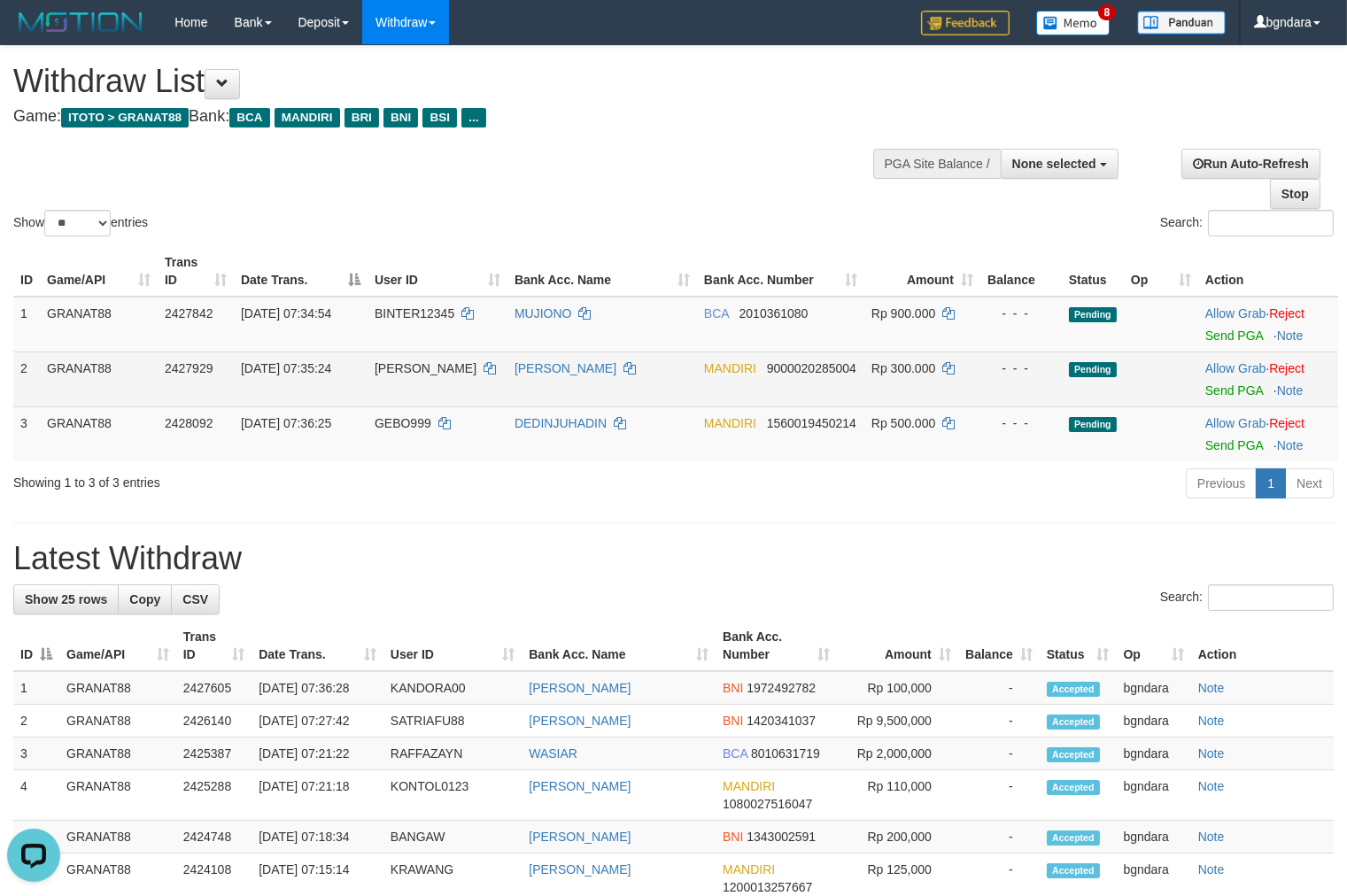
click at [926, 364] on span "Rp 300.000" at bounding box center [903, 368] width 64 height 14
click at [921, 364] on span "Rp 300.000" at bounding box center [903, 368] width 64 height 14
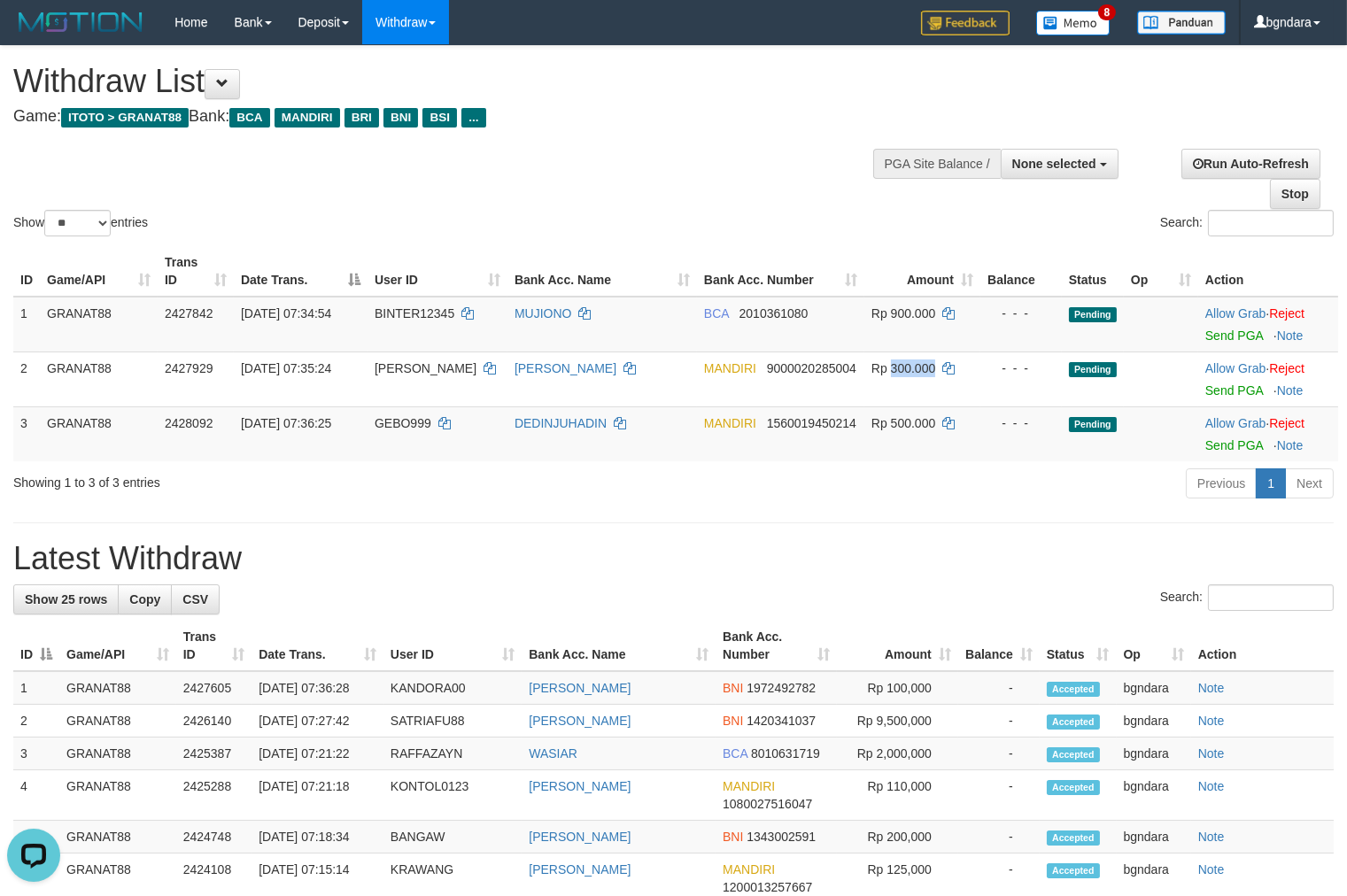
copy span "300.000"
click at [404, 419] on span "GEBO999" at bounding box center [403, 422] width 57 height 14
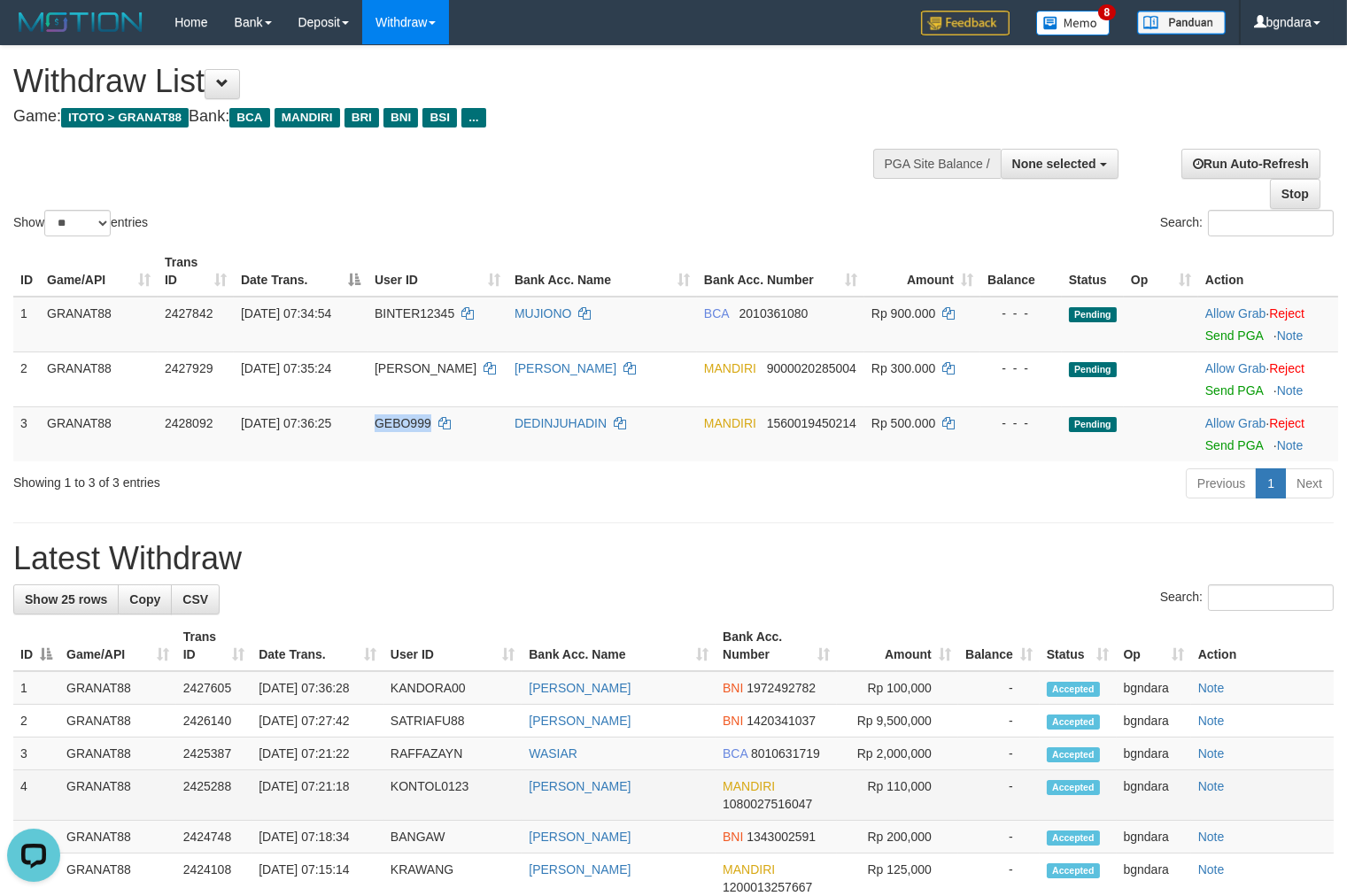
drag, startPoint x: 404, startPoint y: 419, endPoint x: 1282, endPoint y: 782, distance: 950.1
click at [394, 423] on span "GEBO999" at bounding box center [403, 422] width 57 height 14
copy span "GEBO999"
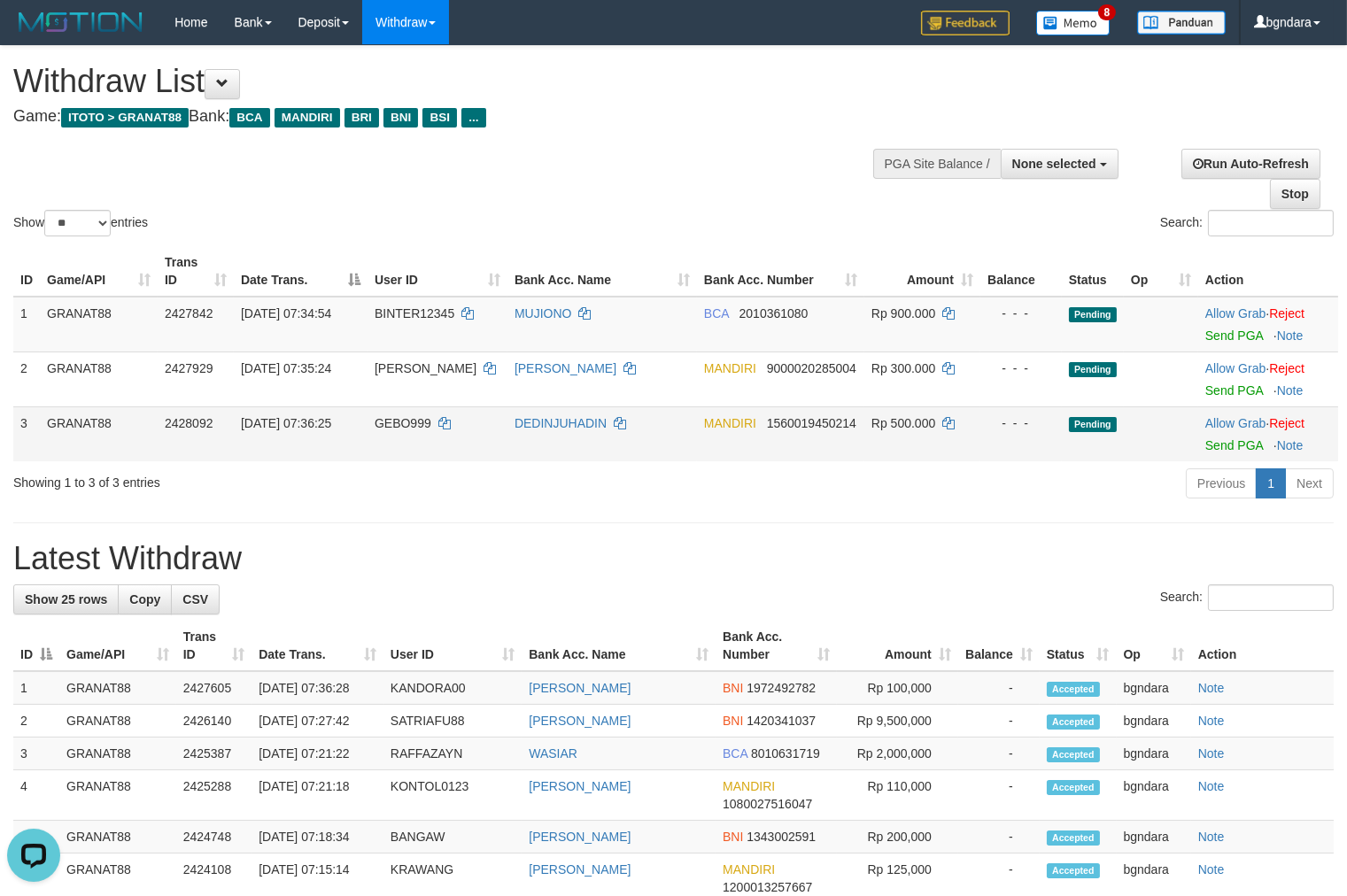
click at [921, 422] on span "Rp 500.000" at bounding box center [903, 422] width 64 height 14
click at [914, 421] on span "Rp 500.000" at bounding box center [903, 422] width 64 height 14
copy span "500.000"
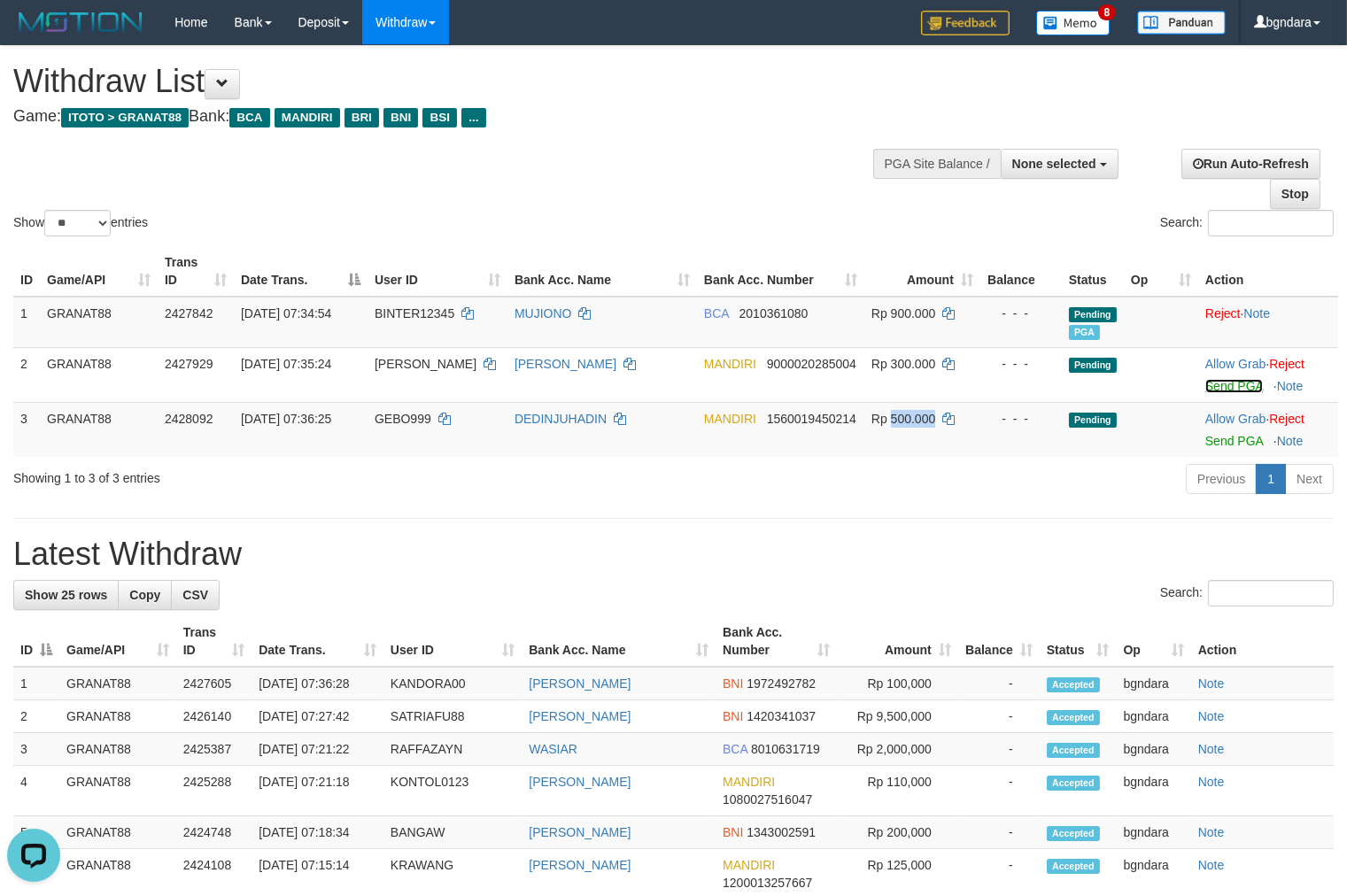
drag, startPoint x: 1250, startPoint y: 378, endPoint x: 750, endPoint y: 245, distance: 517.4
click at [1250, 379] on link "Send PGA" at bounding box center [1234, 385] width 58 height 14
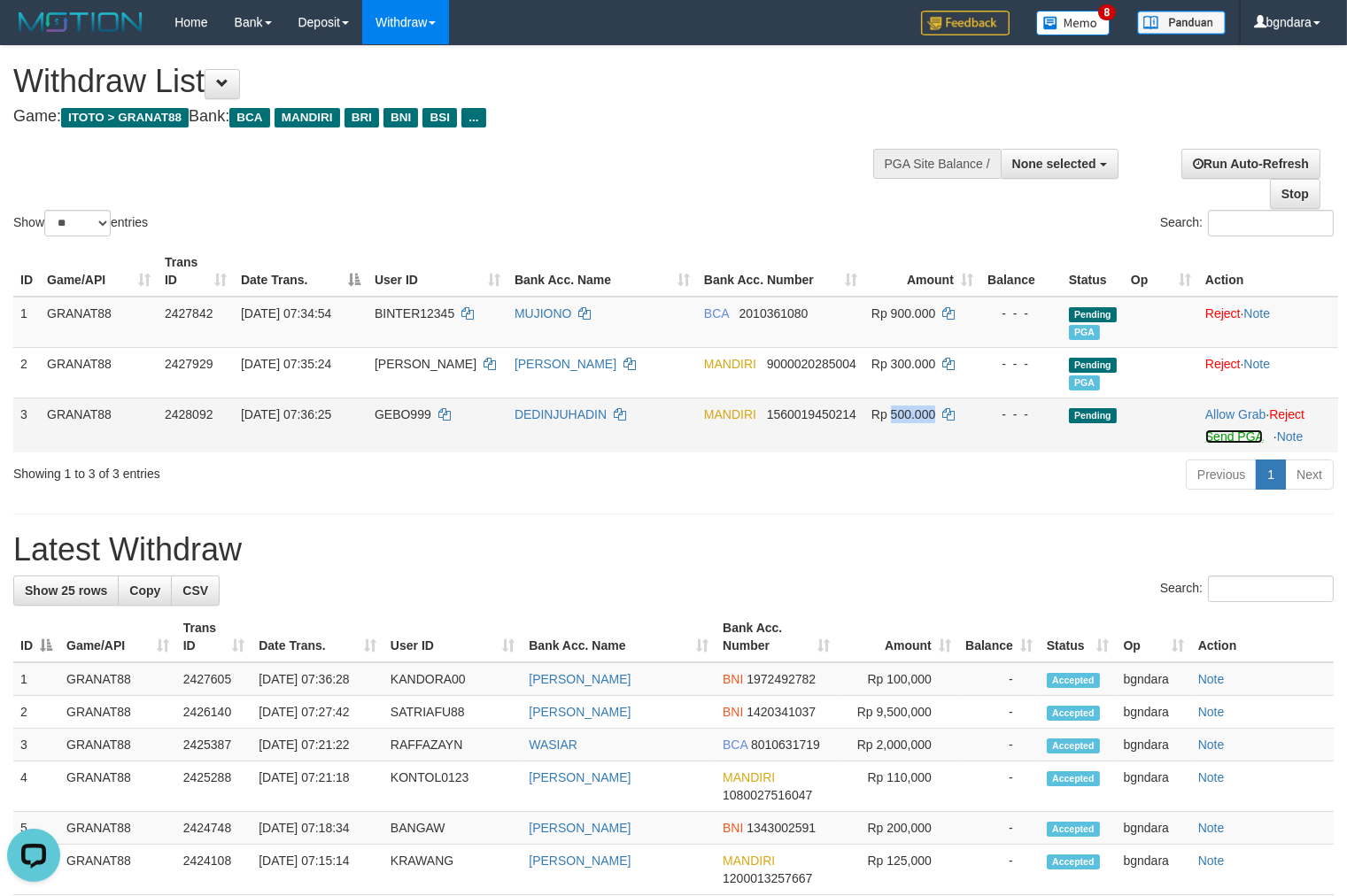
click at [1229, 435] on link "Send PGA" at bounding box center [1234, 436] width 58 height 14
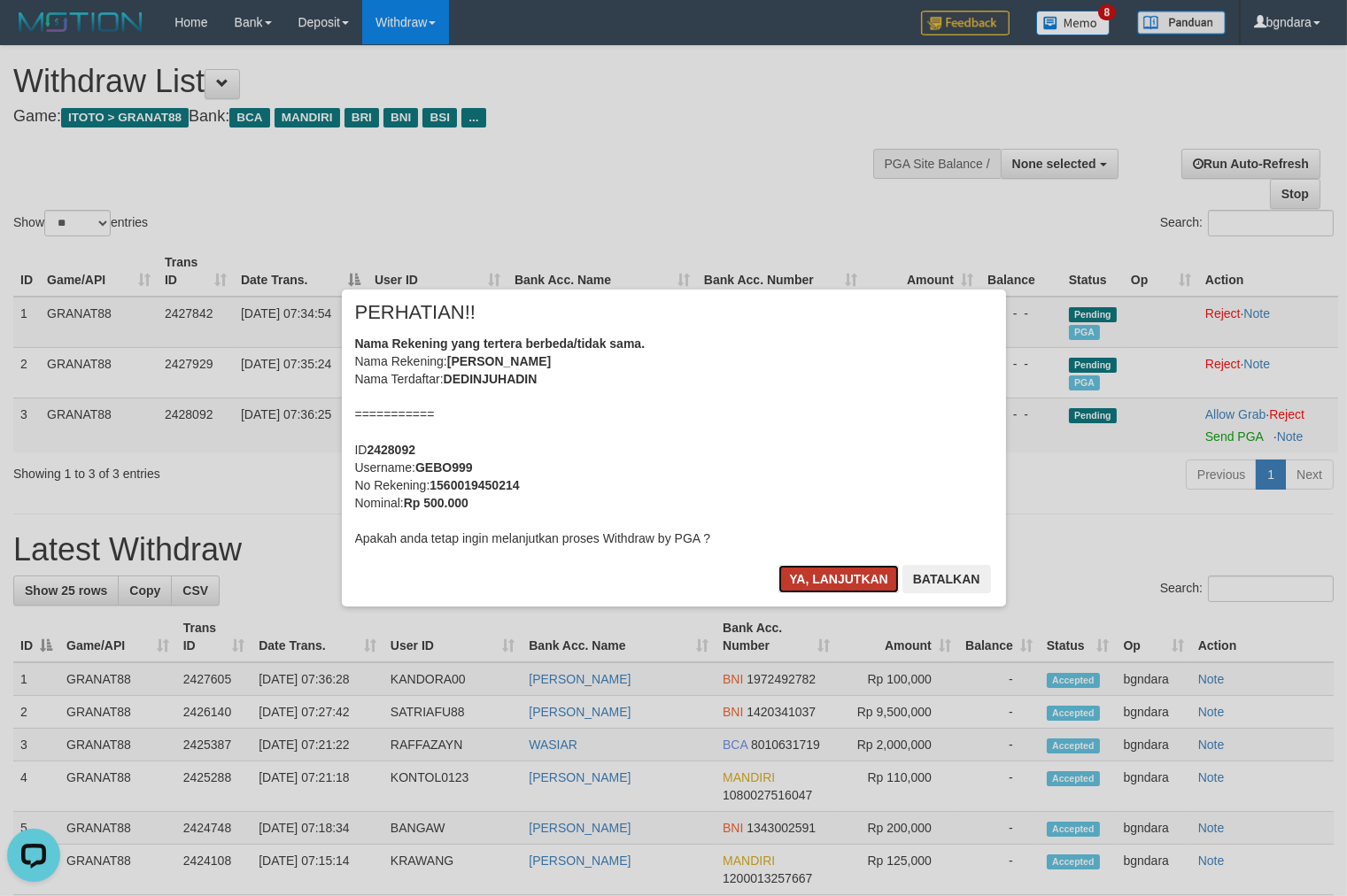
click at [813, 578] on button "Ya, lanjutkan" at bounding box center [838, 579] width 121 height 28
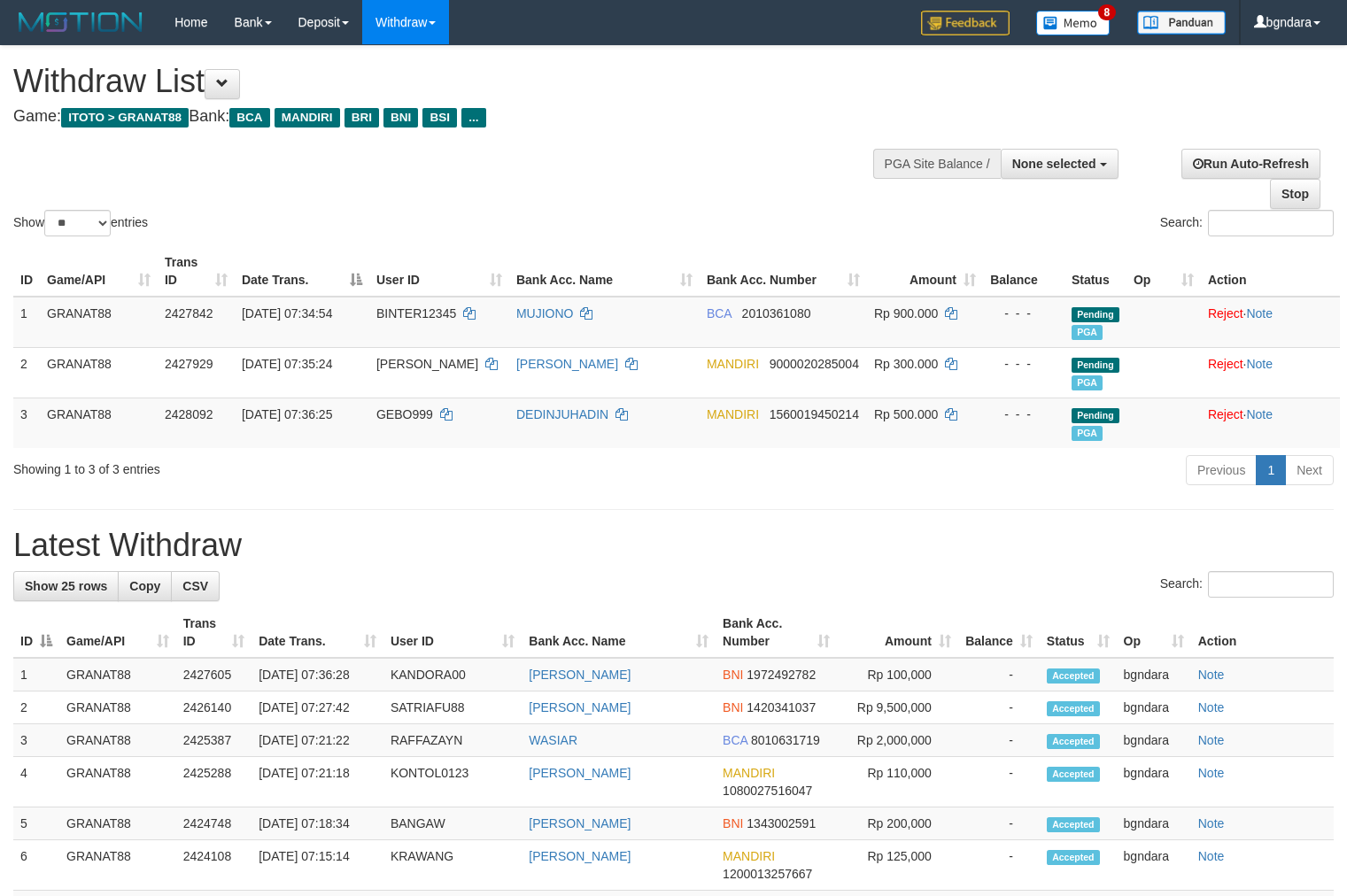
select select
select select "**"
select select
select select "**"
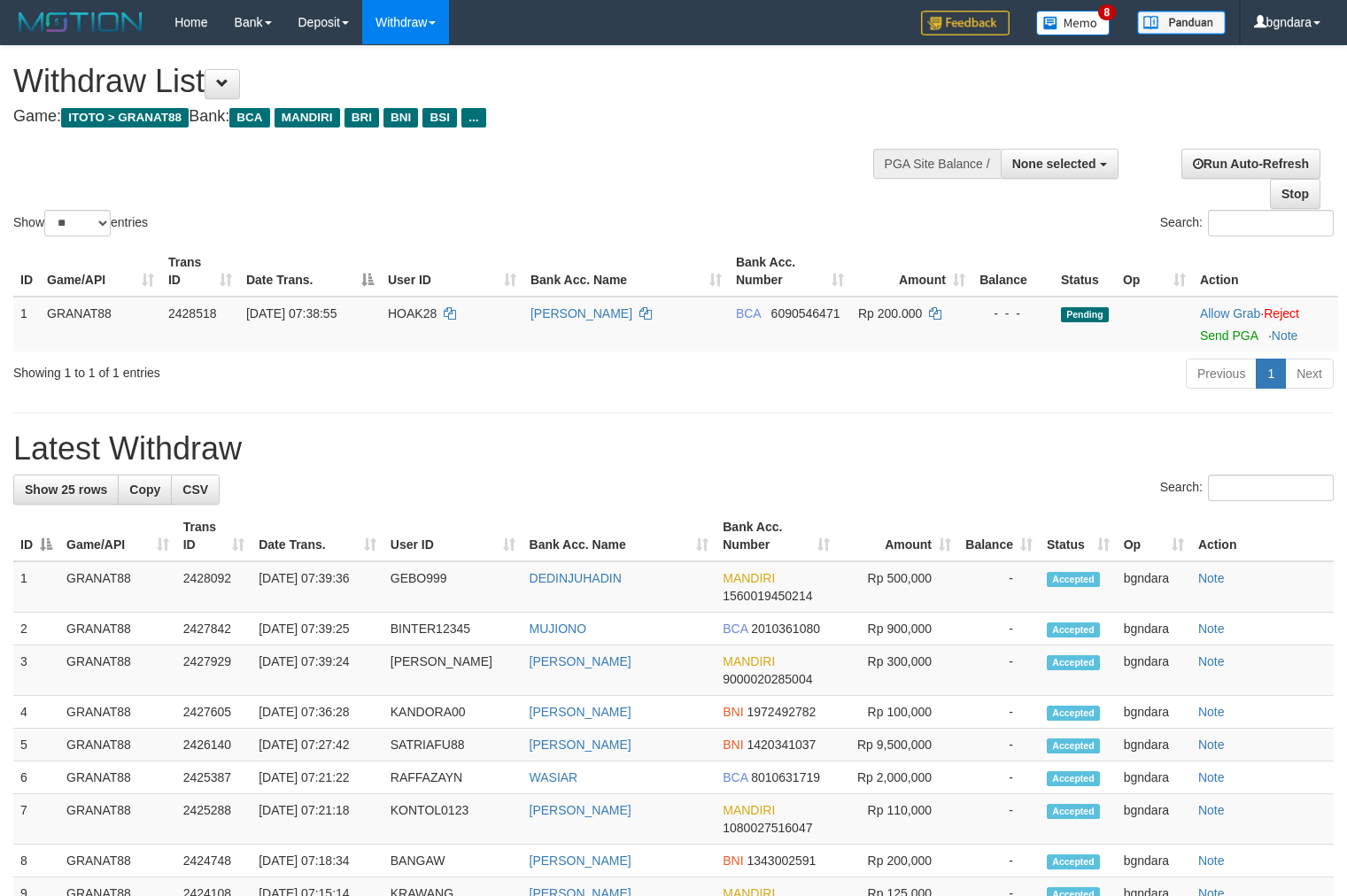
select select
select select "**"
click at [422, 311] on span "HOAK28" at bounding box center [412, 313] width 48 height 14
drag, startPoint x: 422, startPoint y: 311, endPoint x: 410, endPoint y: 310, distance: 12.0
click at [410, 310] on span "HOAK28" at bounding box center [412, 313] width 48 height 14
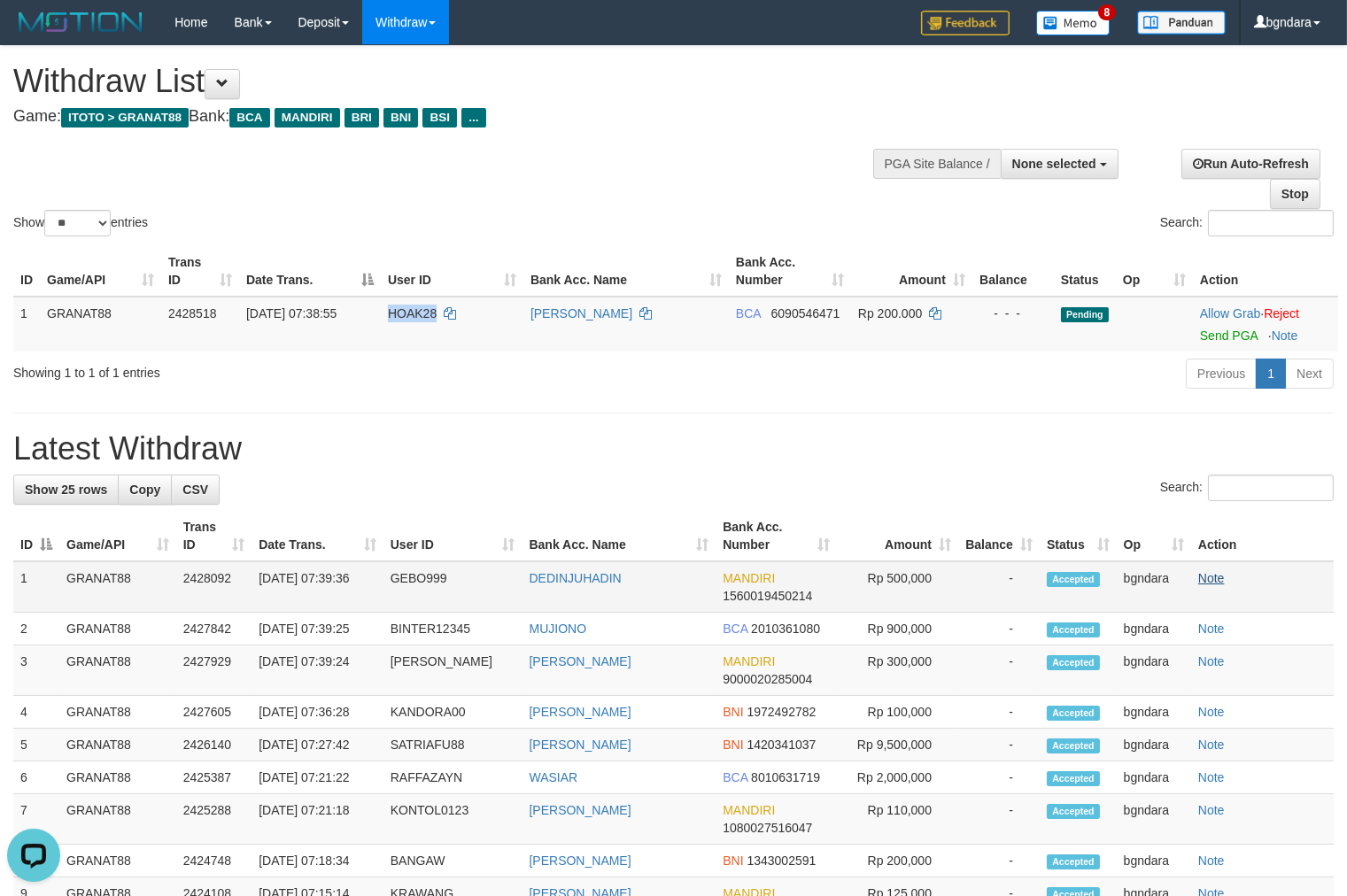
copy span "HOAK28"
click at [890, 314] on span "Rp 200.000" at bounding box center [889, 313] width 64 height 14
click at [890, 313] on span "Rp 200.000" at bounding box center [889, 313] width 64 height 14
copy span "200.000"
click at [1242, 328] on link "Send PGA" at bounding box center [1228, 335] width 58 height 14
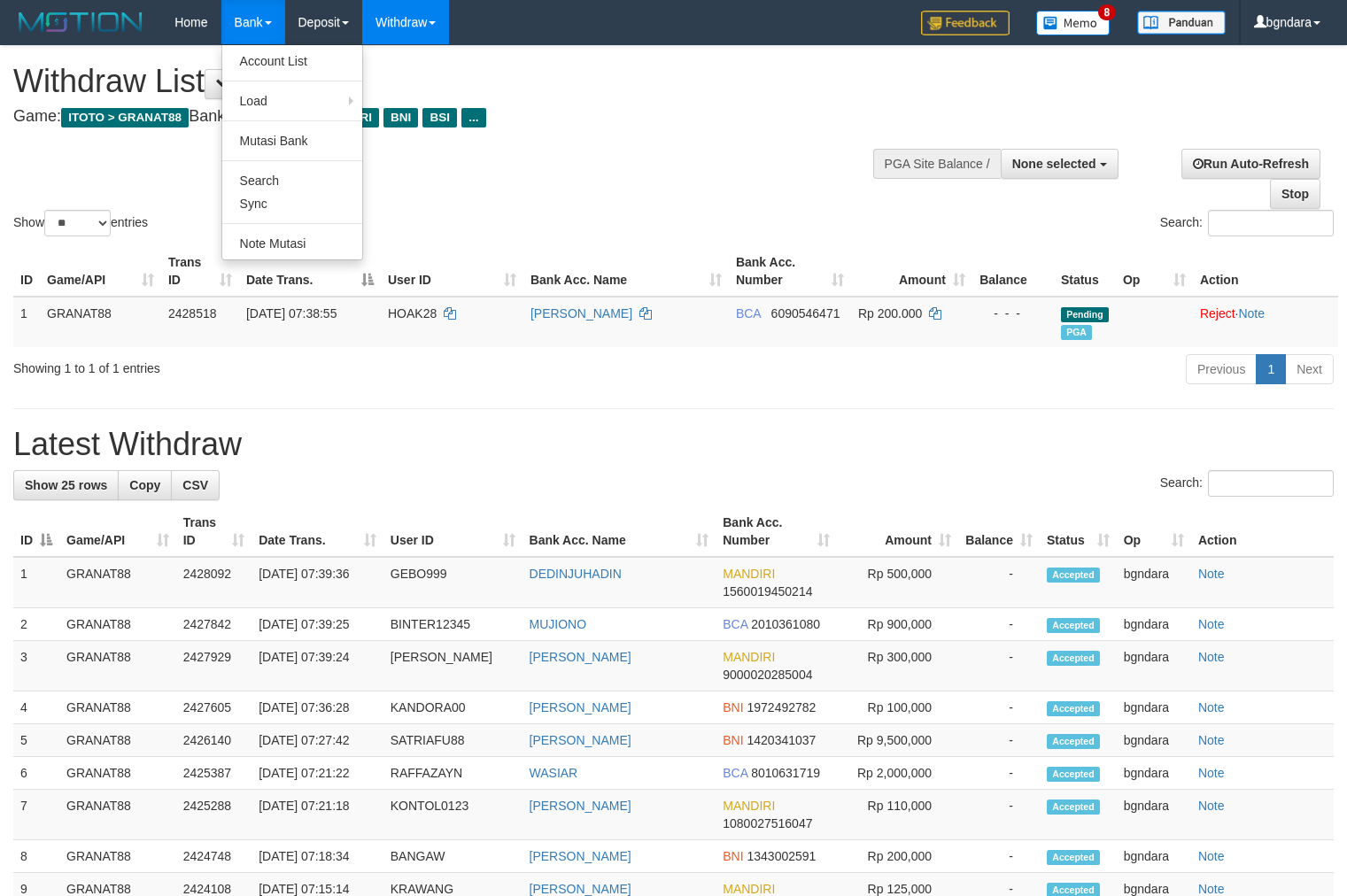
select select
select select "**"
select select
select select "**"
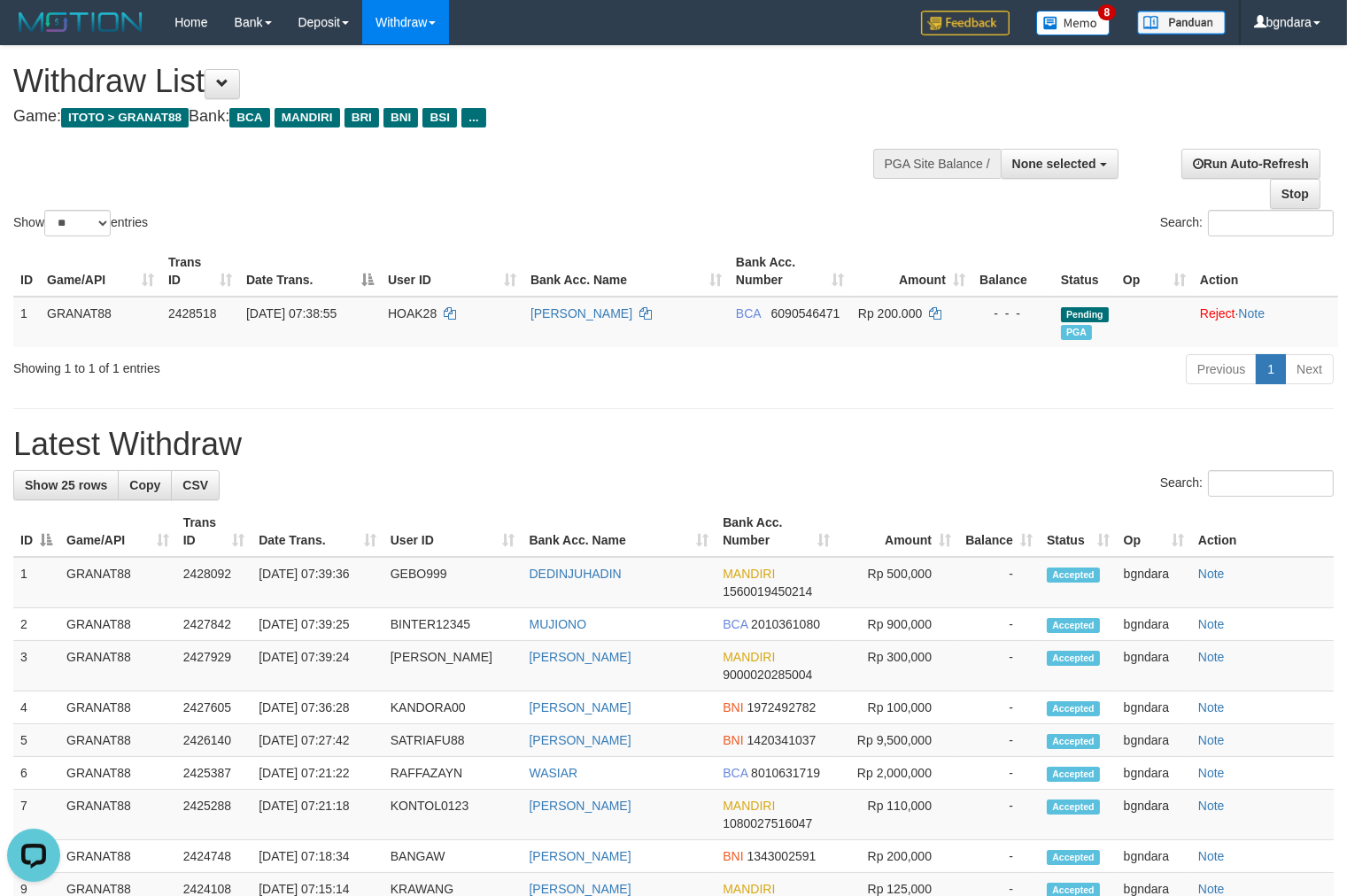
click at [747, 179] on div "Show ** ** ** *** entries Search:" at bounding box center [673, 143] width 1347 height 194
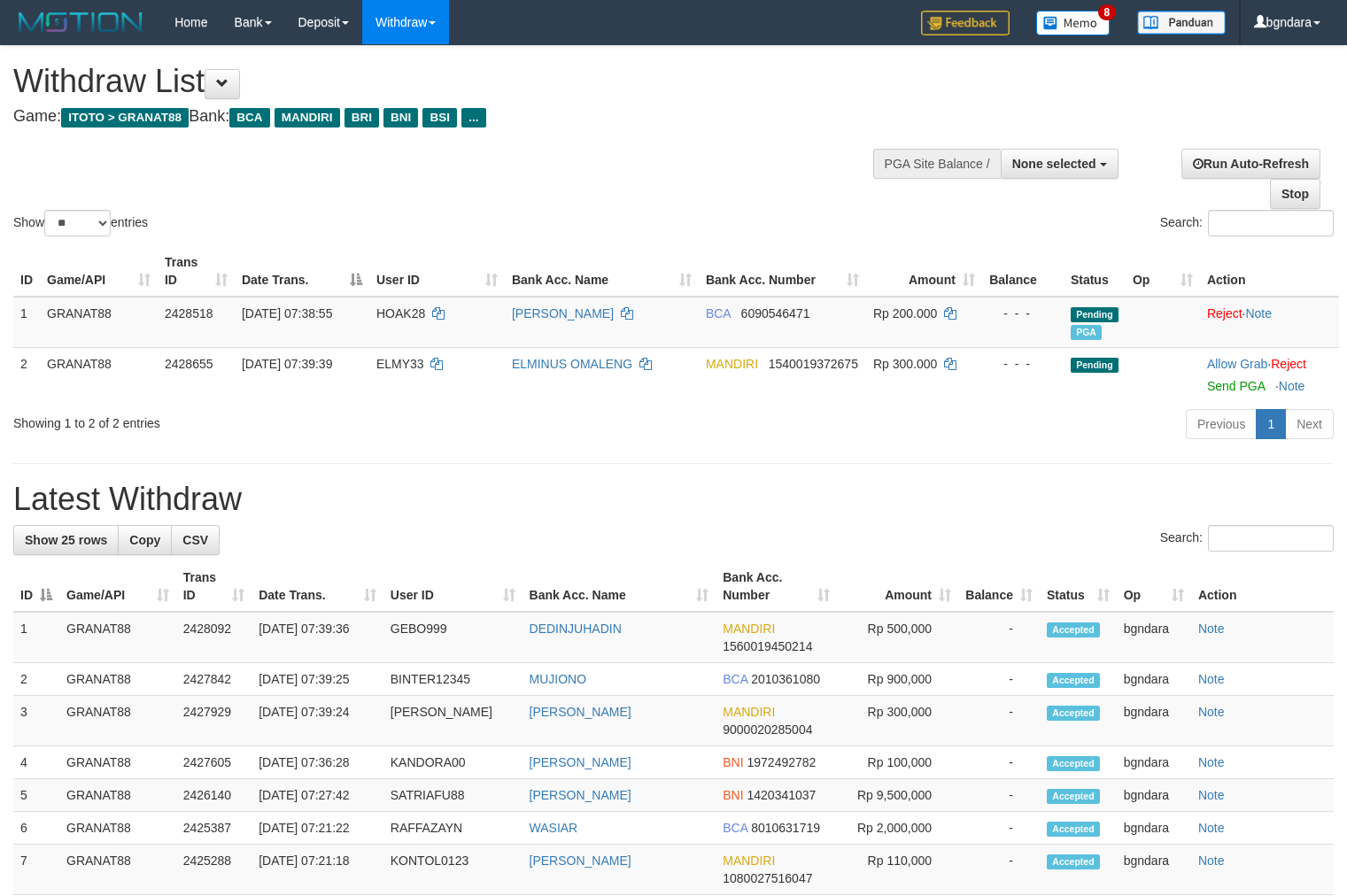
select select
select select "**"
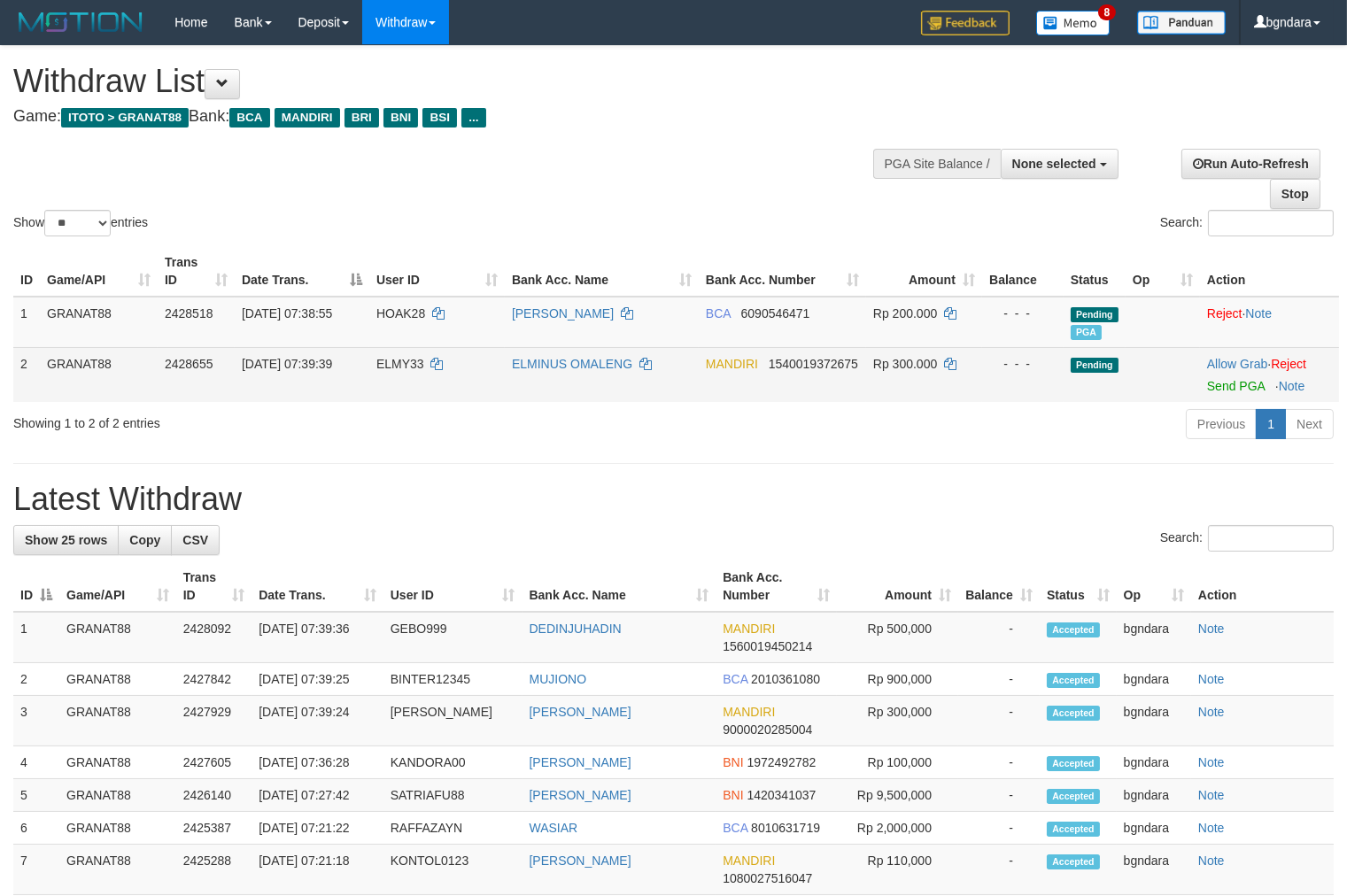
click at [396, 357] on span "ELMY33" at bounding box center [400, 364] width 47 height 14
drag, startPoint x: 396, startPoint y: 357, endPoint x: 382, endPoint y: 359, distance: 14.1
click at [382, 359] on span "ELMY33" at bounding box center [400, 364] width 47 height 14
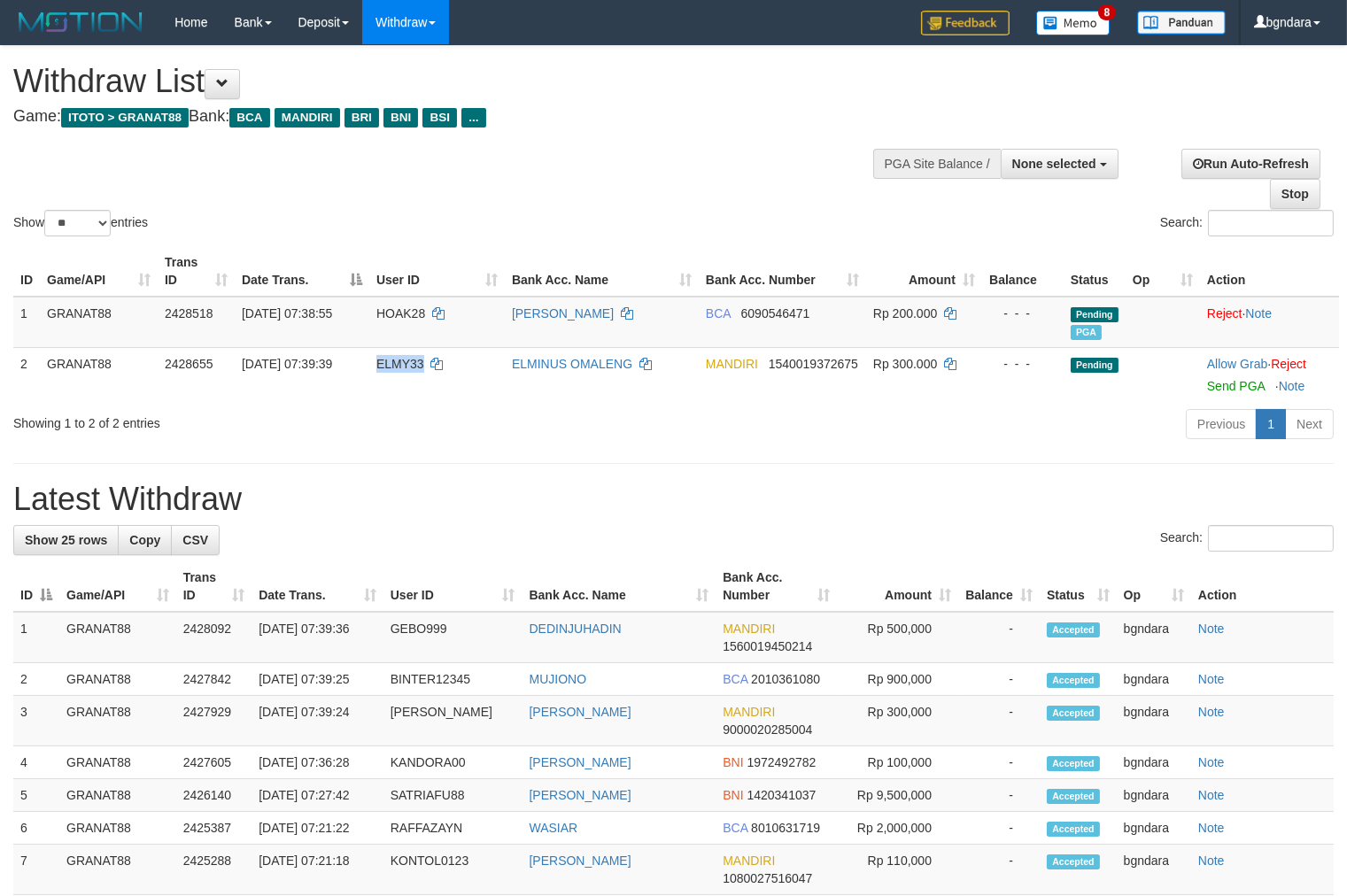
copy span "ELMY33"
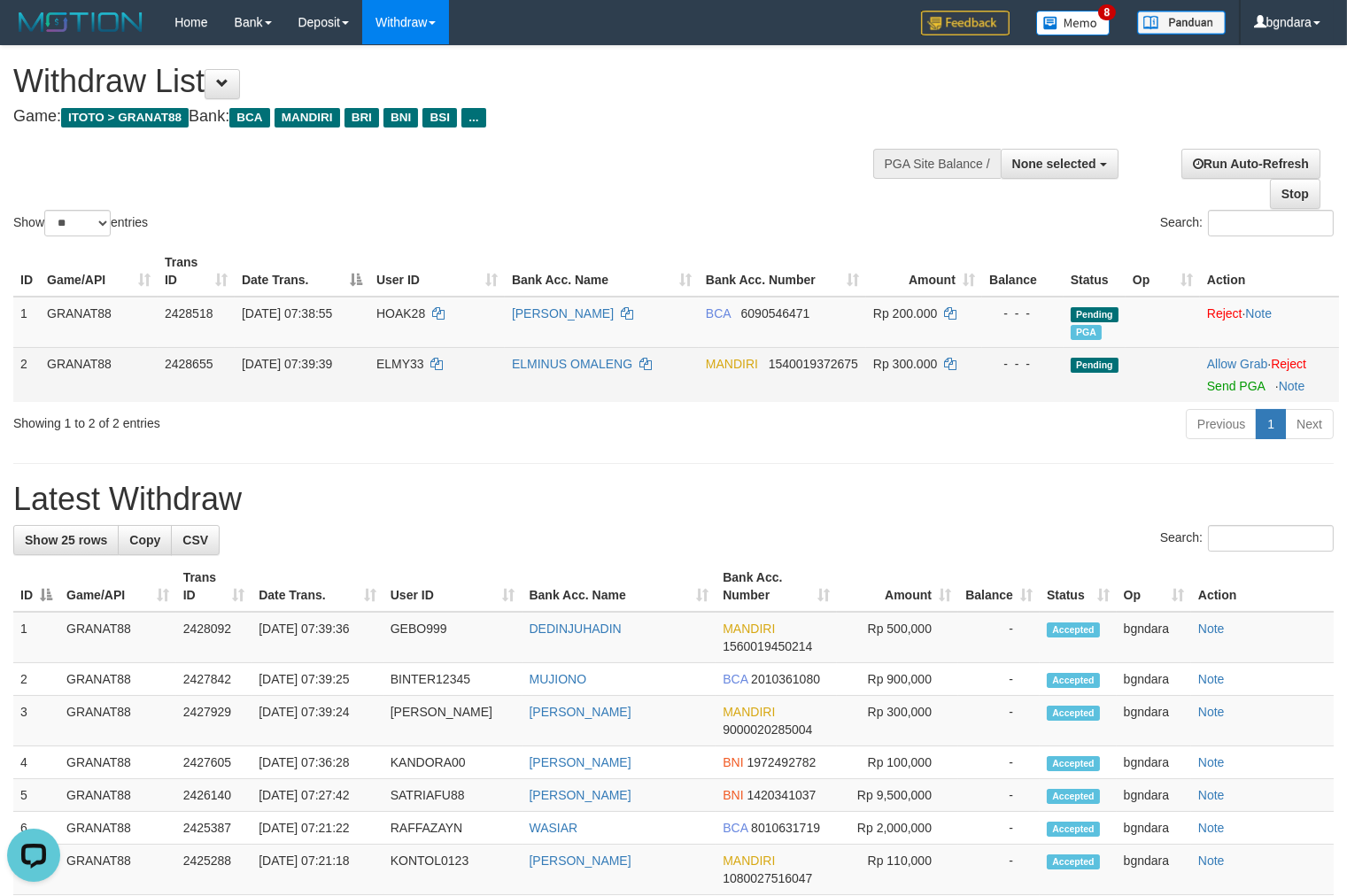
click at [926, 365] on span "Rp 300.000" at bounding box center [905, 364] width 64 height 14
drag, startPoint x: 926, startPoint y: 365, endPoint x: 917, endPoint y: 364, distance: 9.1
click at [917, 364] on span "Rp 300.000" at bounding box center [905, 364] width 64 height 14
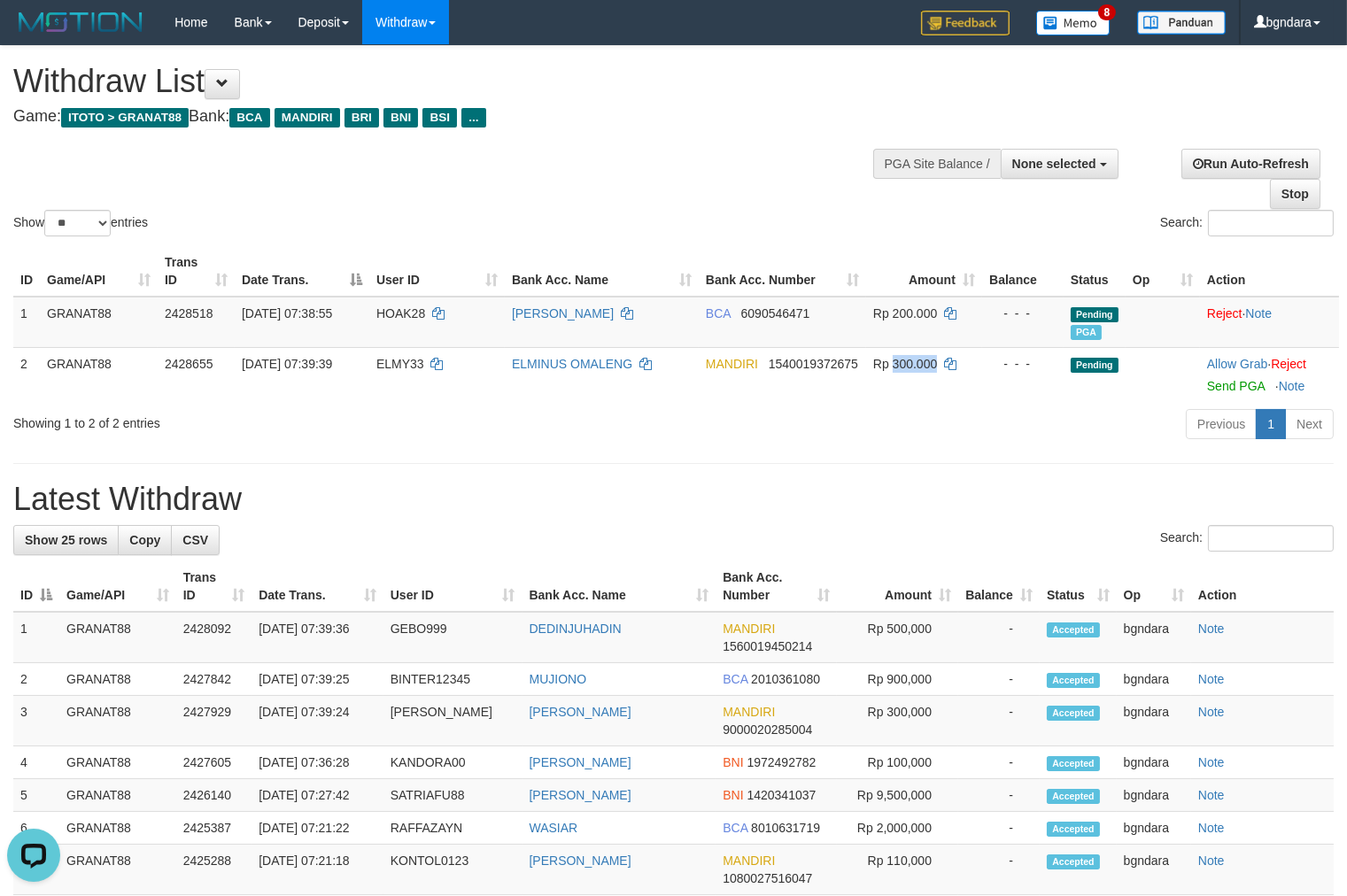
copy span "300.000"
drag, startPoint x: 1232, startPoint y: 378, endPoint x: 750, endPoint y: 244, distance: 500.3
click at [1232, 379] on link "Send PGA" at bounding box center [1236, 385] width 58 height 14
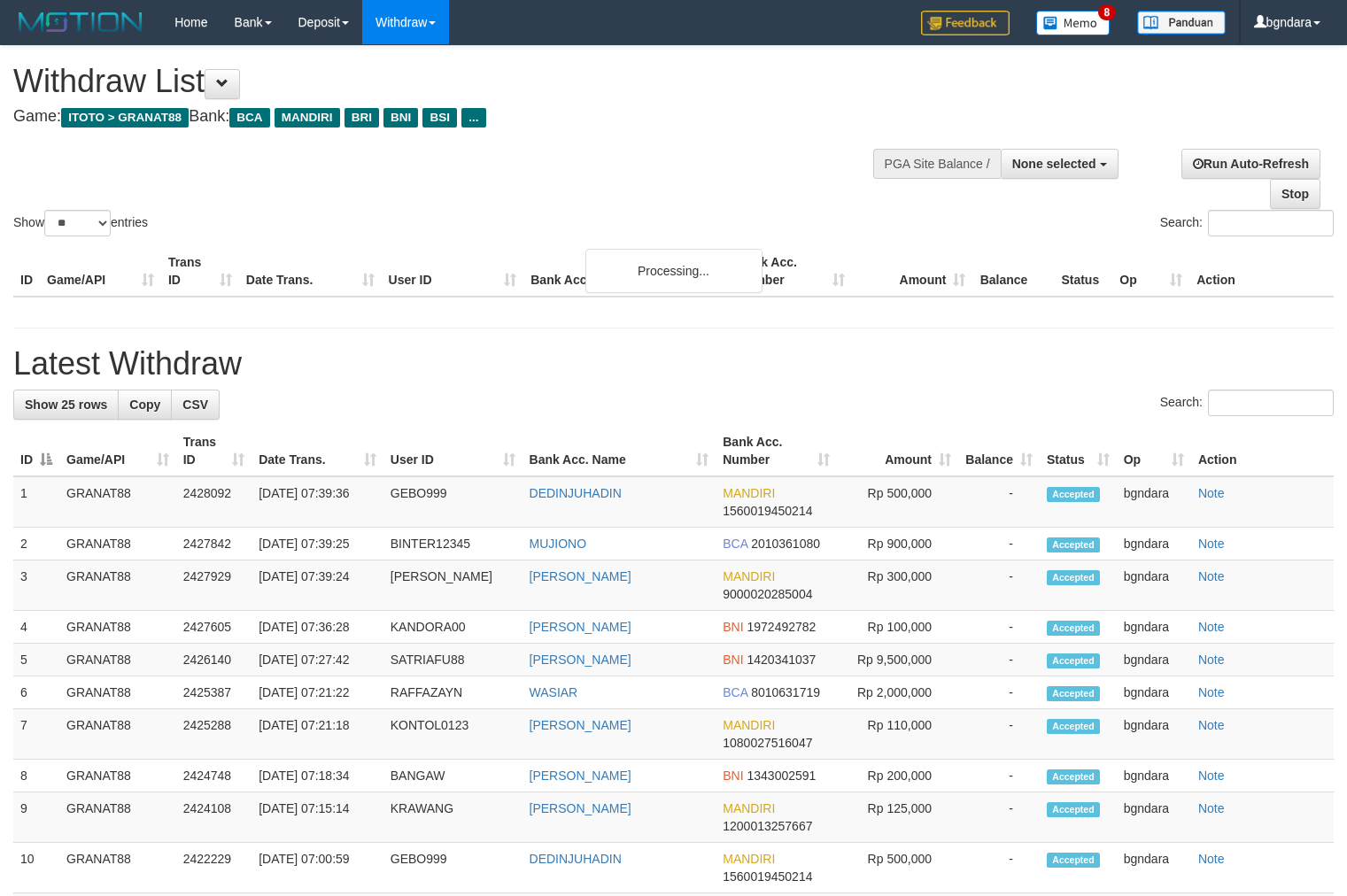
select select
select select "**"
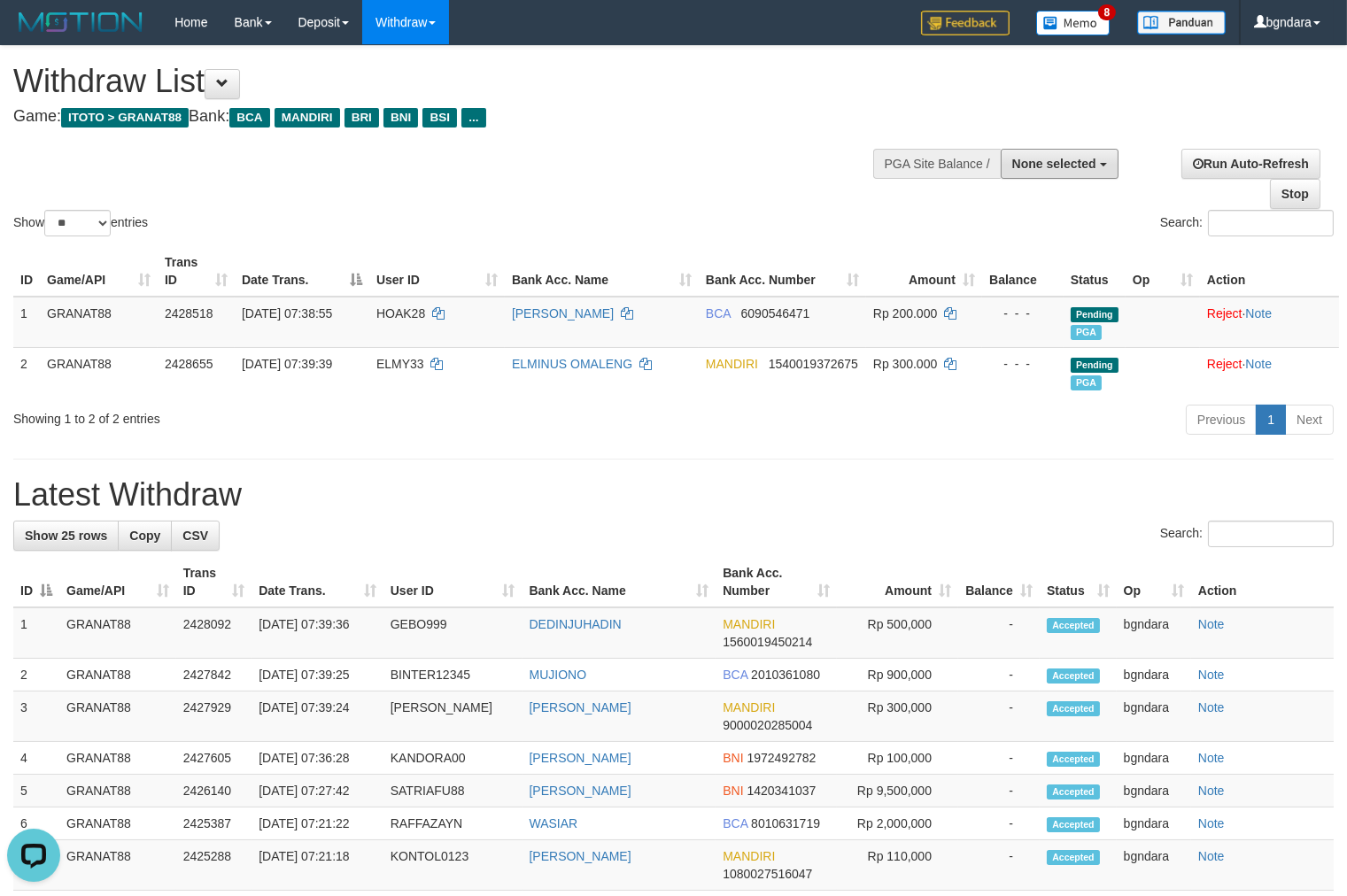
drag, startPoint x: 1086, startPoint y: 161, endPoint x: 1057, endPoint y: 231, distance: 75.8
click at [1086, 161] on span "None selected" at bounding box center [1054, 163] width 84 height 14
click at [1013, 257] on label "[ITOTO] GRANAT88" at bounding box center [1035, 253] width 165 height 23
select select "****"
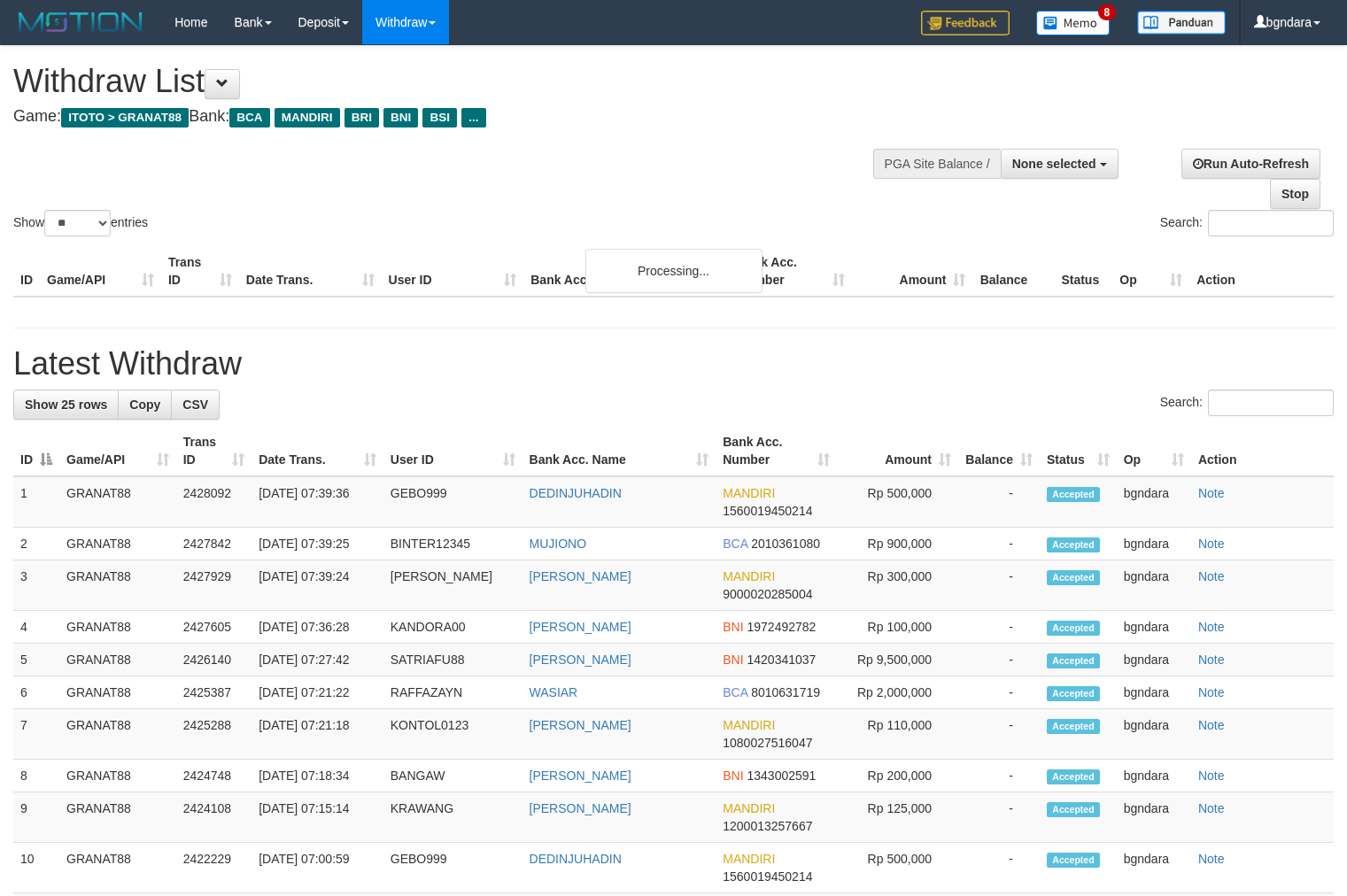
select select
select select "**"
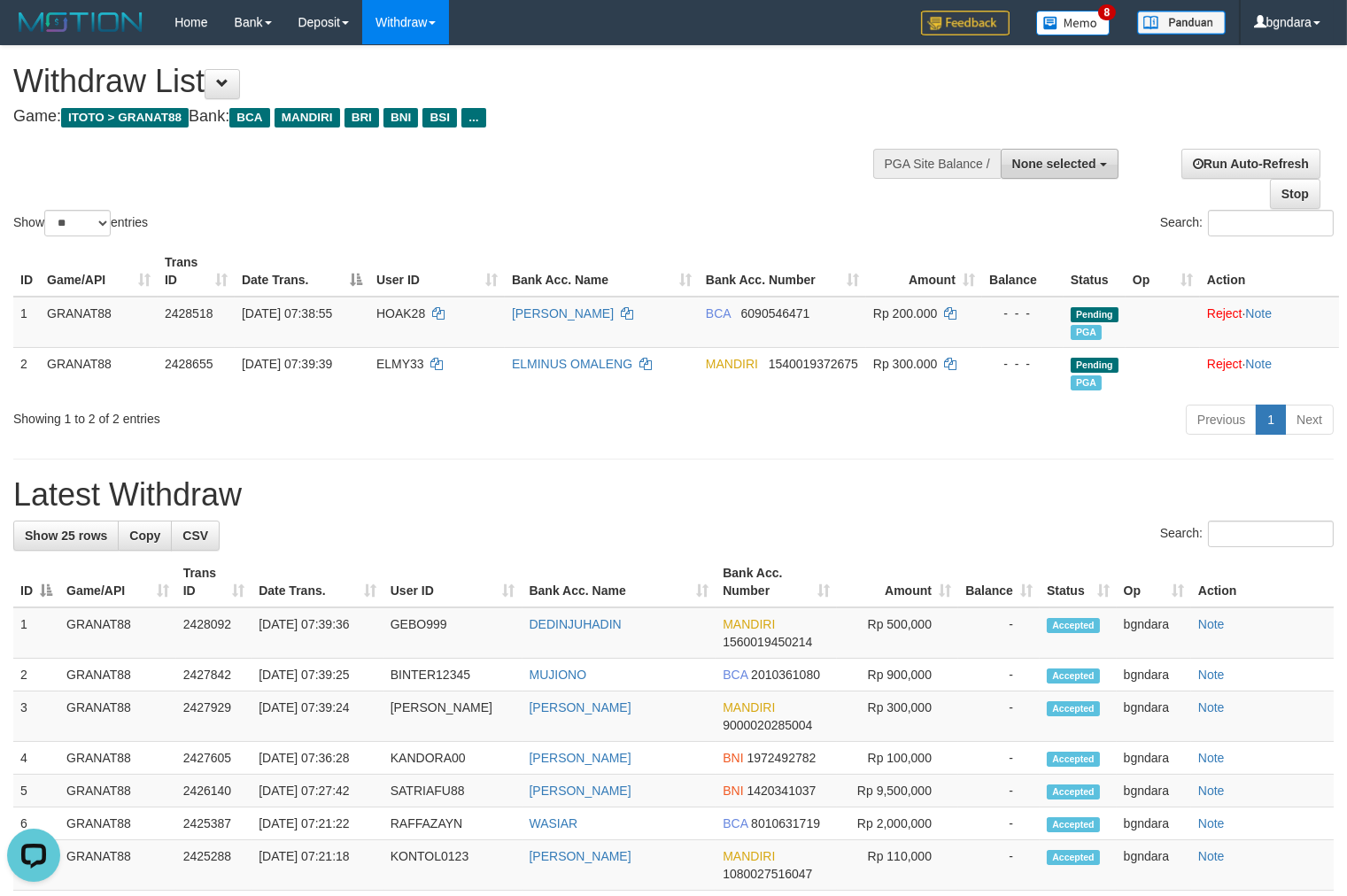
click at [1038, 157] on span "None selected" at bounding box center [1054, 163] width 84 height 14
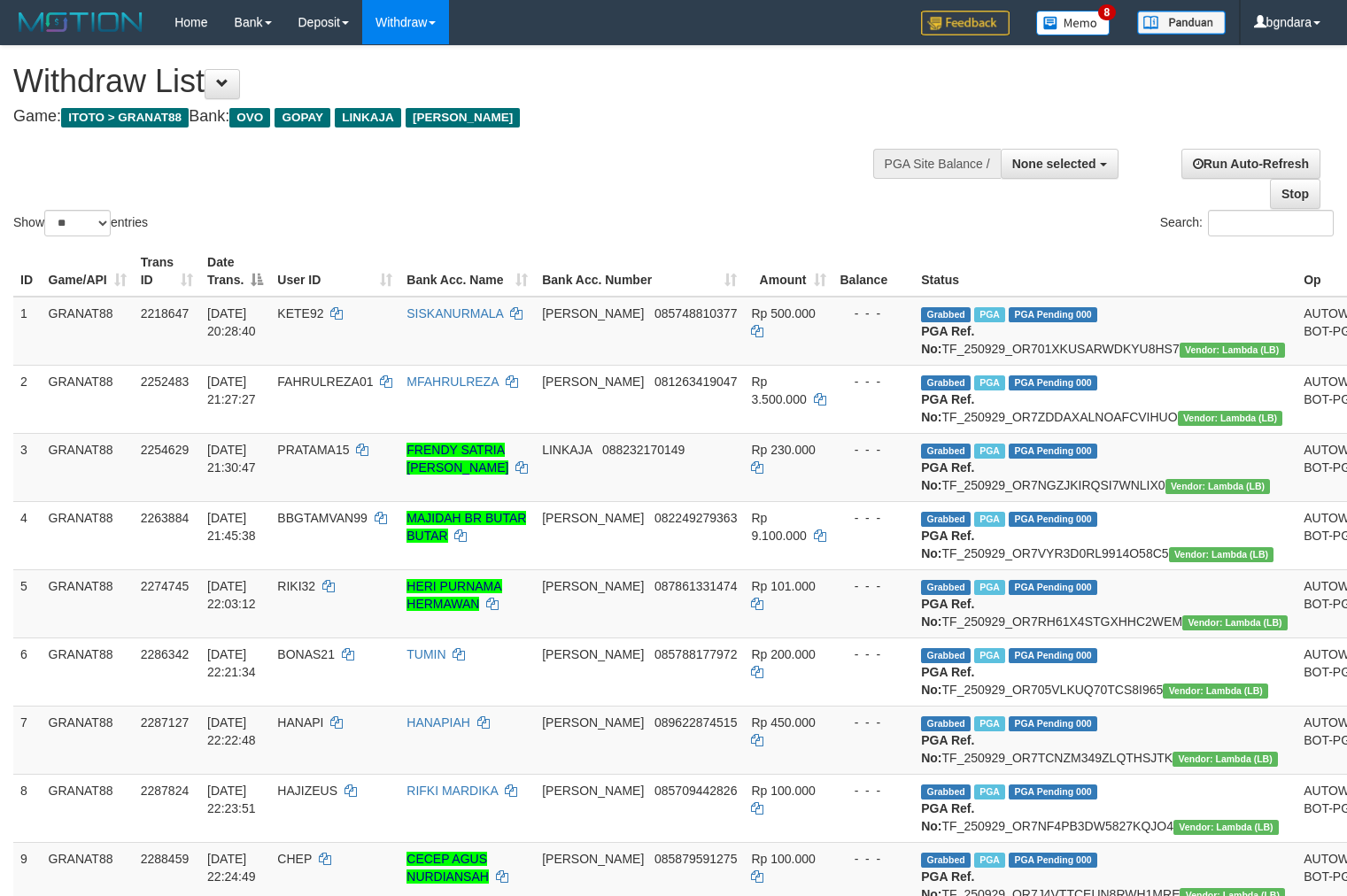
select select
select select "**"
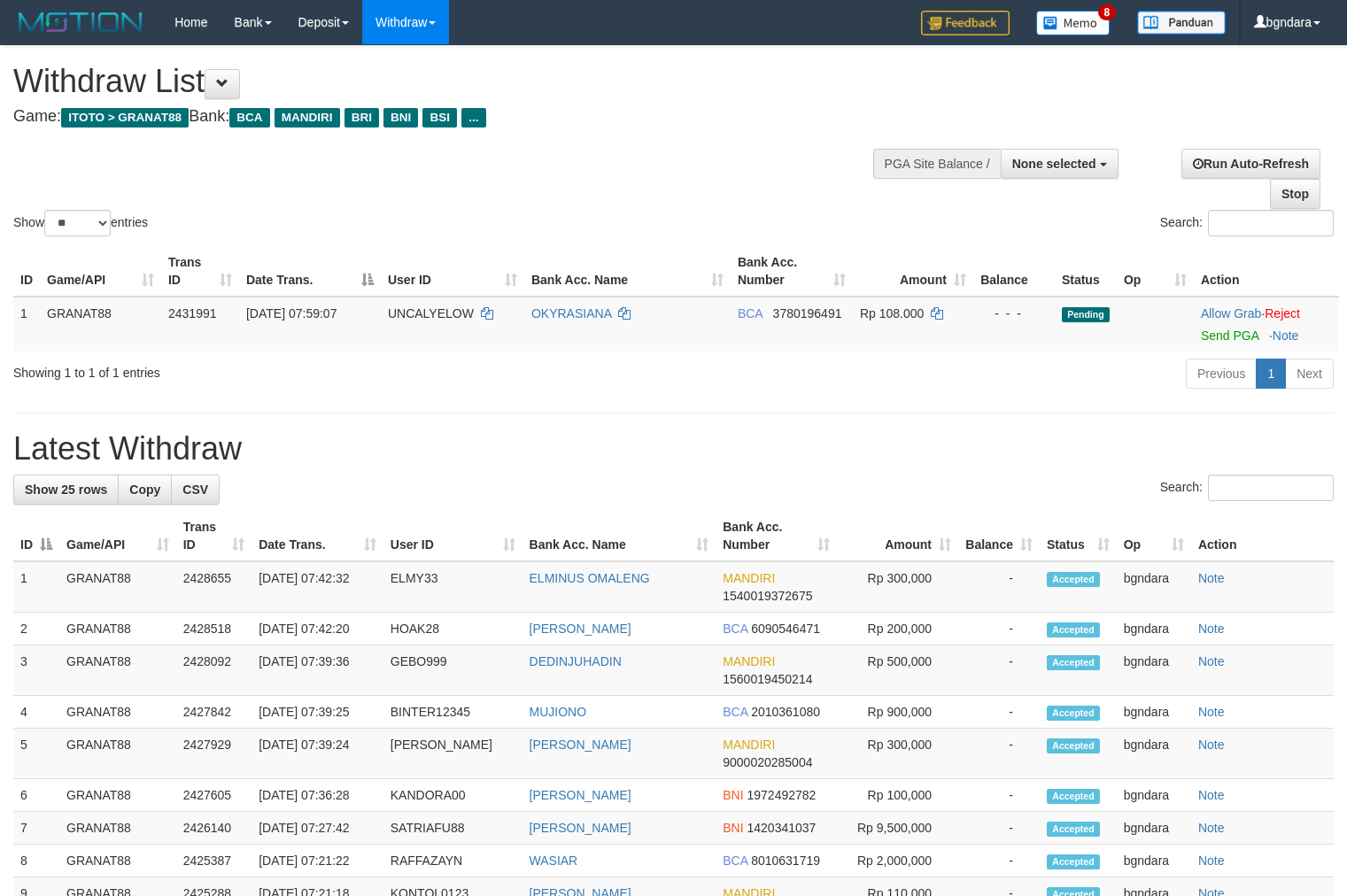
select select
select select "**"
click at [438, 310] on span "UNCALYELOW" at bounding box center [431, 313] width 85 height 14
drag, startPoint x: 438, startPoint y: 310, endPoint x: 420, endPoint y: 310, distance: 18.0
click at [420, 310] on span "UNCALYELOW" at bounding box center [431, 313] width 85 height 14
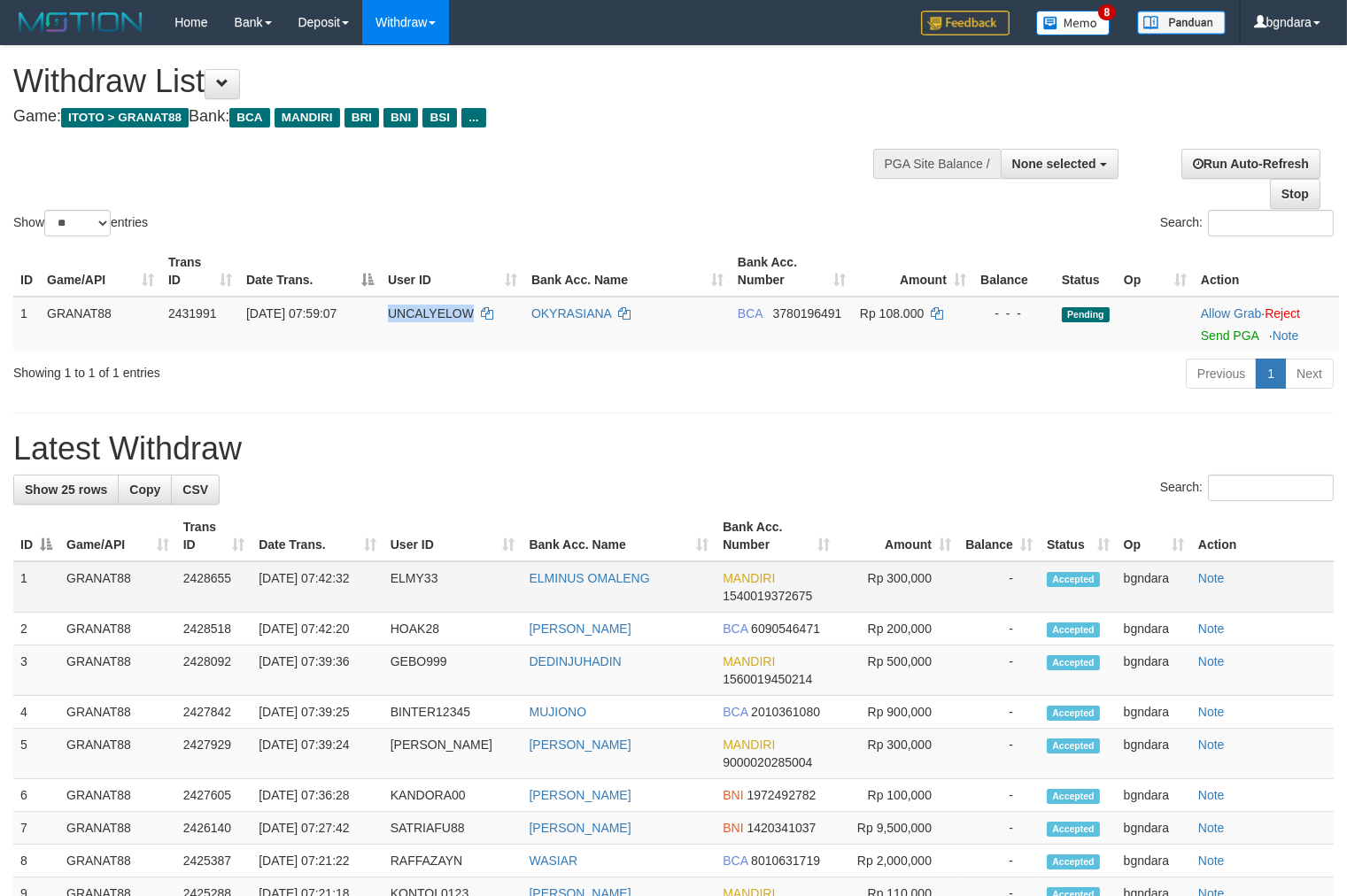
copy span "UNCALYELOW"
click at [890, 307] on span "Rp 108.000" at bounding box center [891, 313] width 64 height 14
drag, startPoint x: 890, startPoint y: 307, endPoint x: 880, endPoint y: 308, distance: 10.0
click at [880, 308] on span "Rp 108.000" at bounding box center [891, 313] width 64 height 14
copy span "108.000"
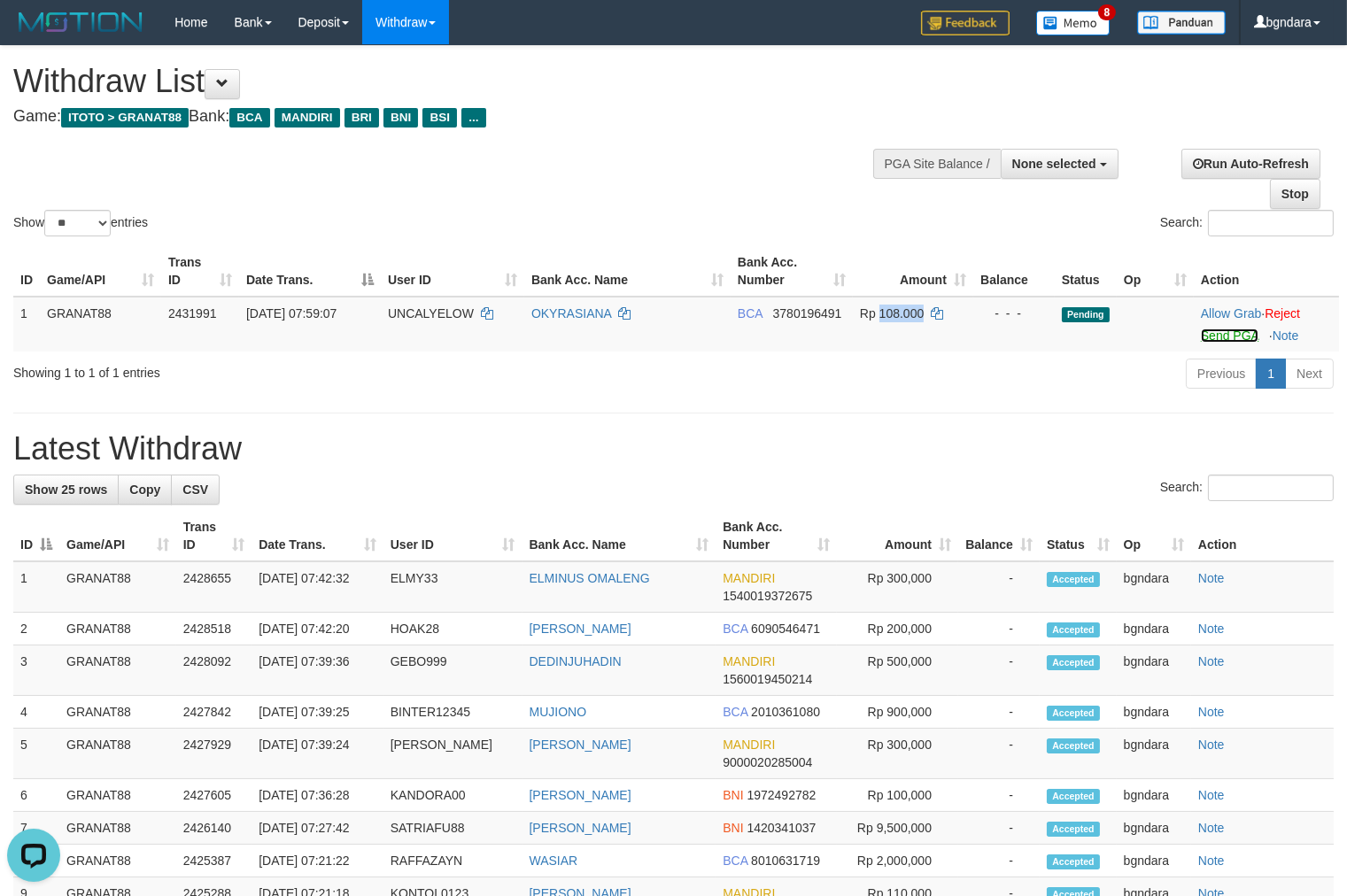
drag, startPoint x: 1244, startPoint y: 334, endPoint x: 759, endPoint y: 244, distance: 493.3
click at [1244, 334] on link "Send PGA" at bounding box center [1229, 335] width 58 height 14
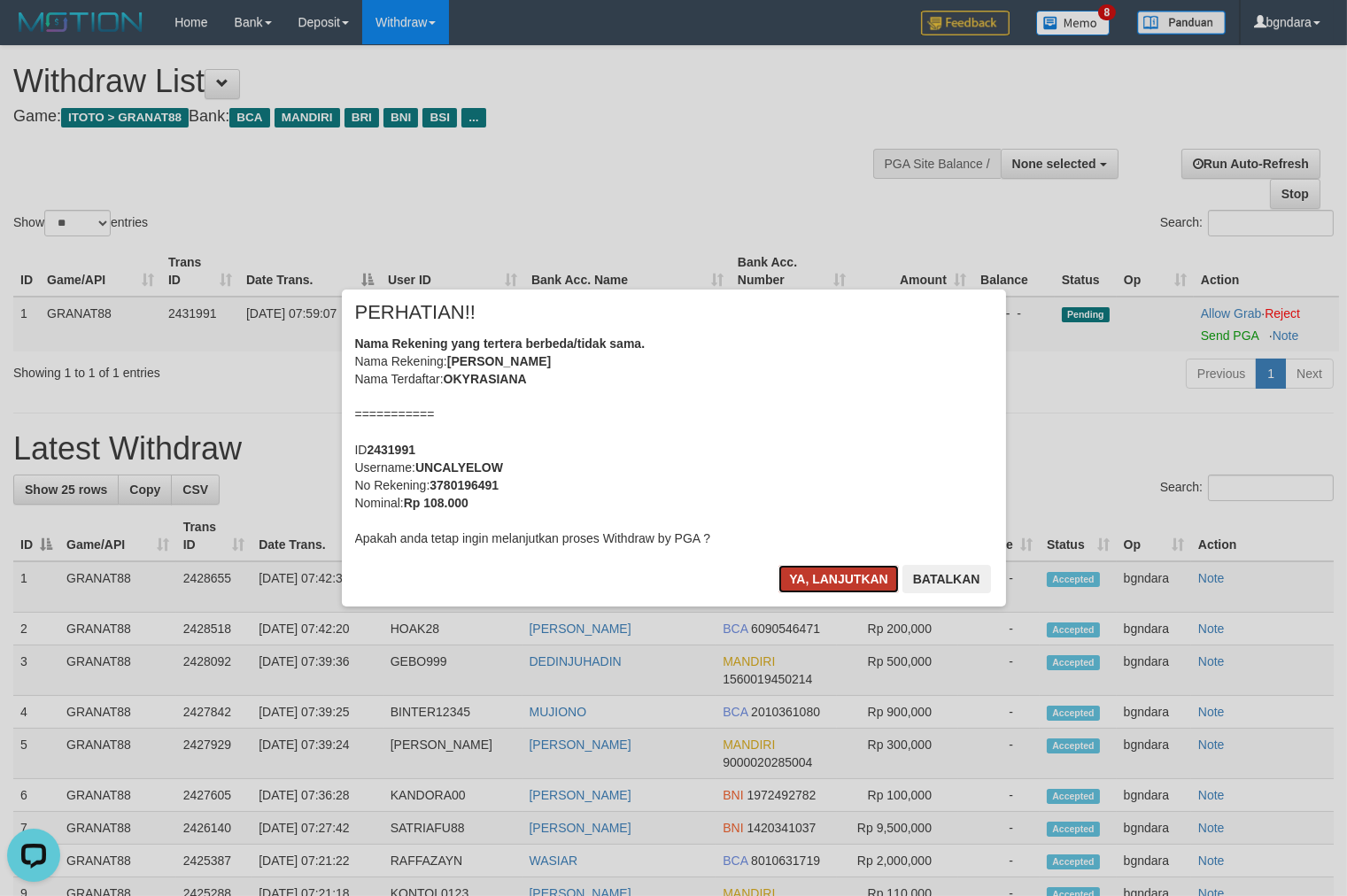
click at [821, 586] on button "Ya, lanjutkan" at bounding box center [838, 579] width 121 height 28
